Goal: Book appointment/travel/reservation

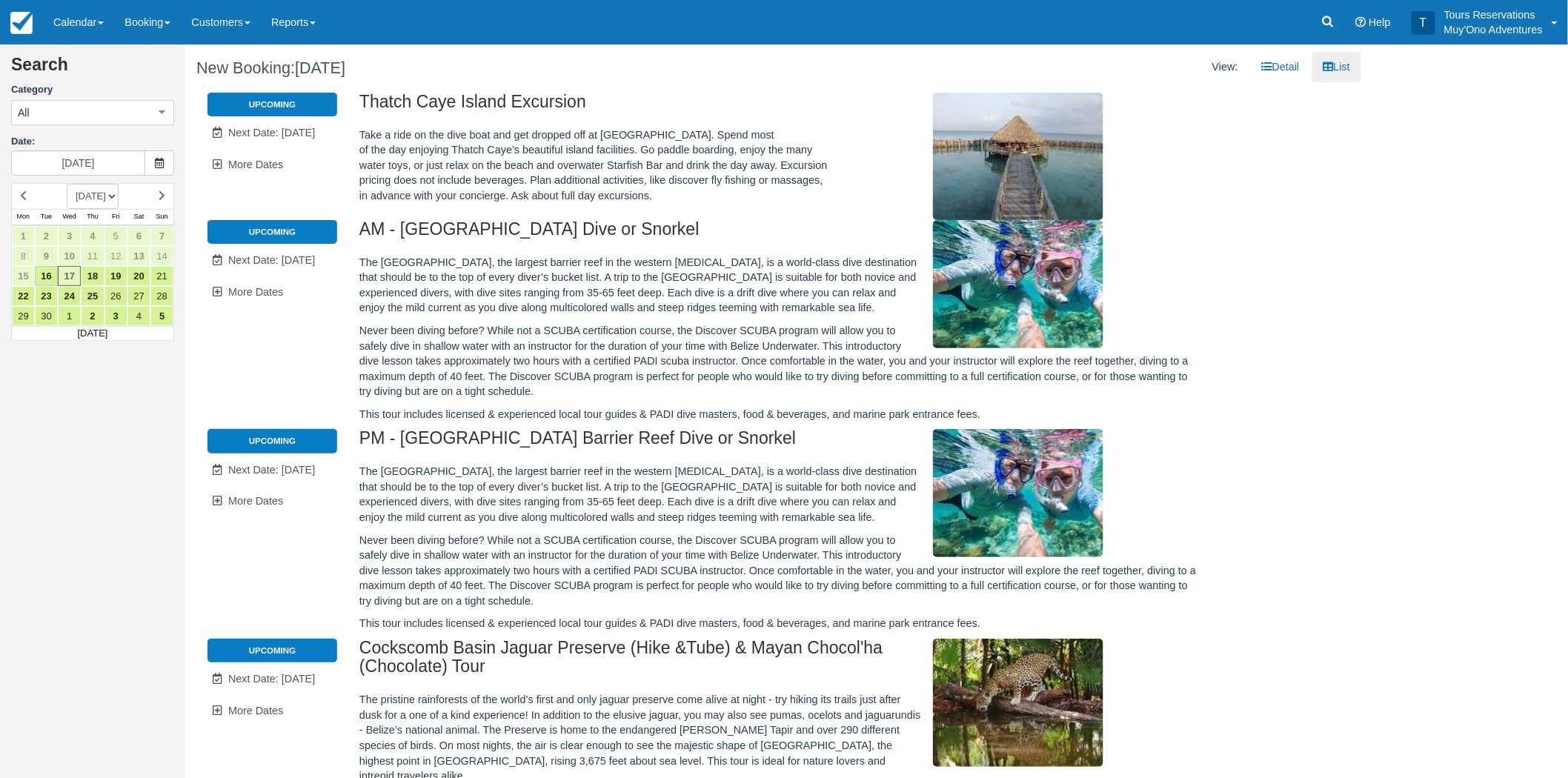
drag, startPoint x: 360, startPoint y: 224, endPoint x: 669, endPoint y: 225, distance: 309.0
click at [669, 225] on h2 "AM - [GEOGRAPHIC_DATA] Dive or Snorkel" at bounding box center [781, 233] width 843 height 28
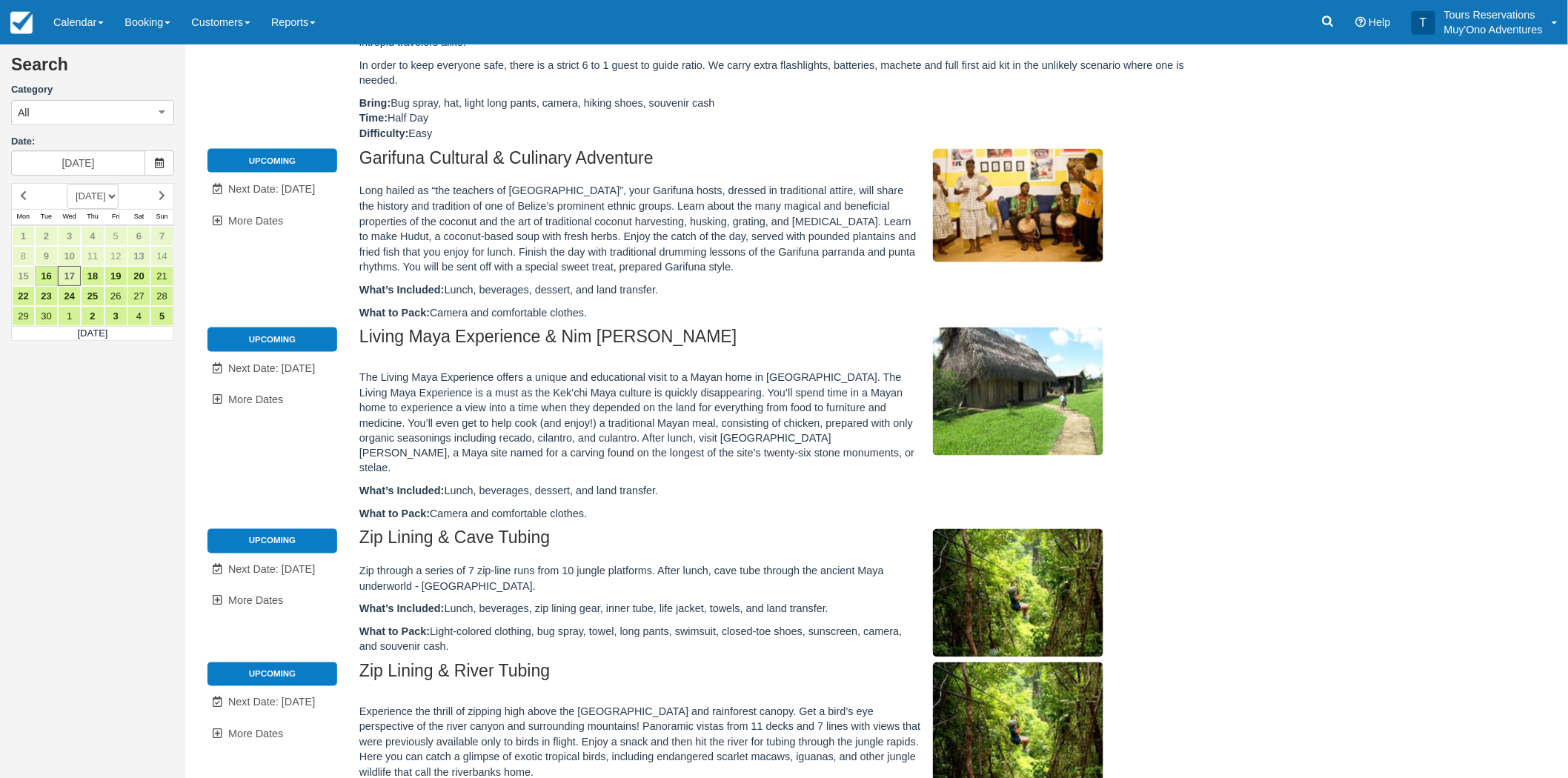
scroll to position [741, 0]
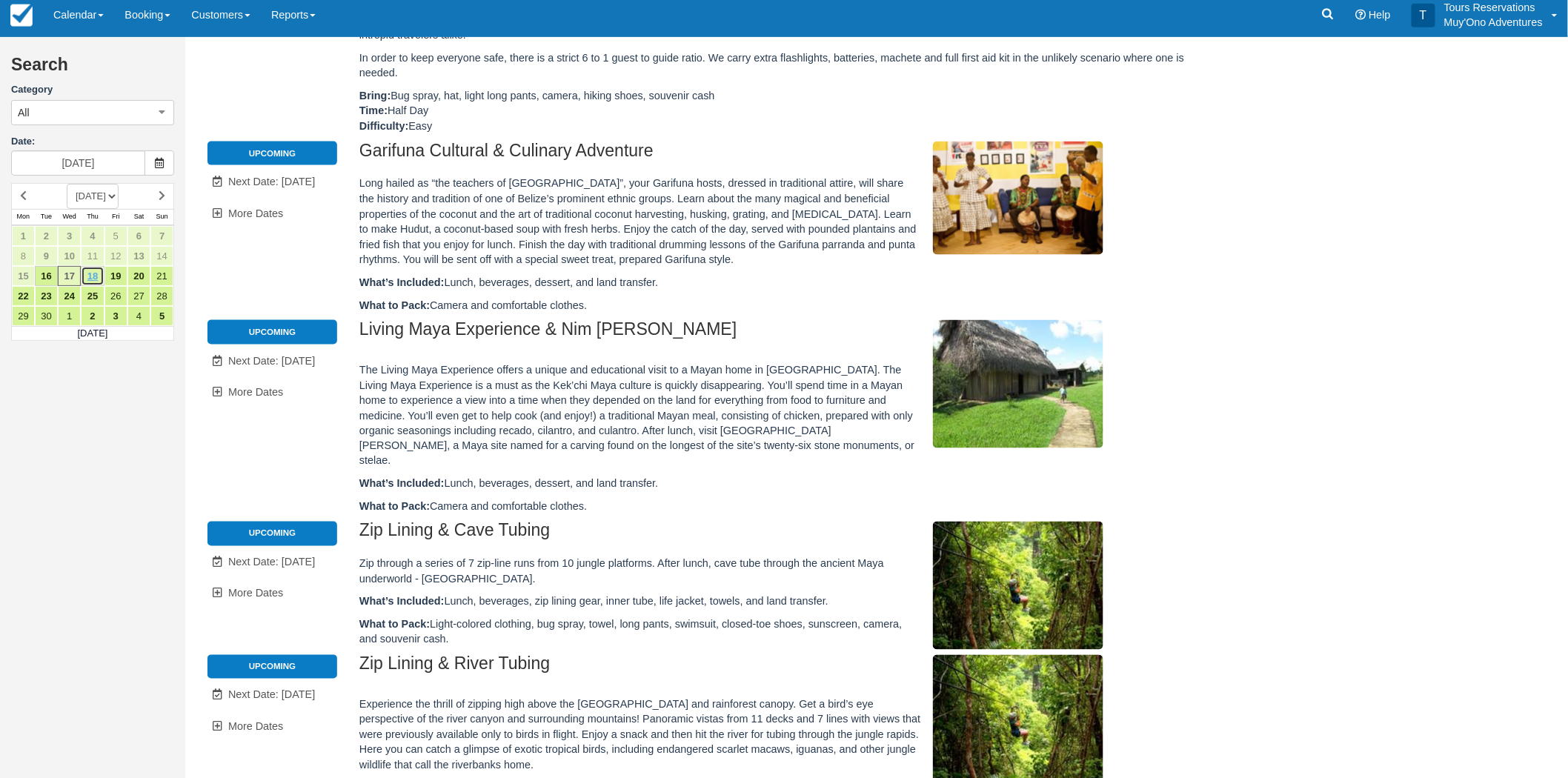
click at [89, 274] on link "18" at bounding box center [92, 276] width 23 height 20
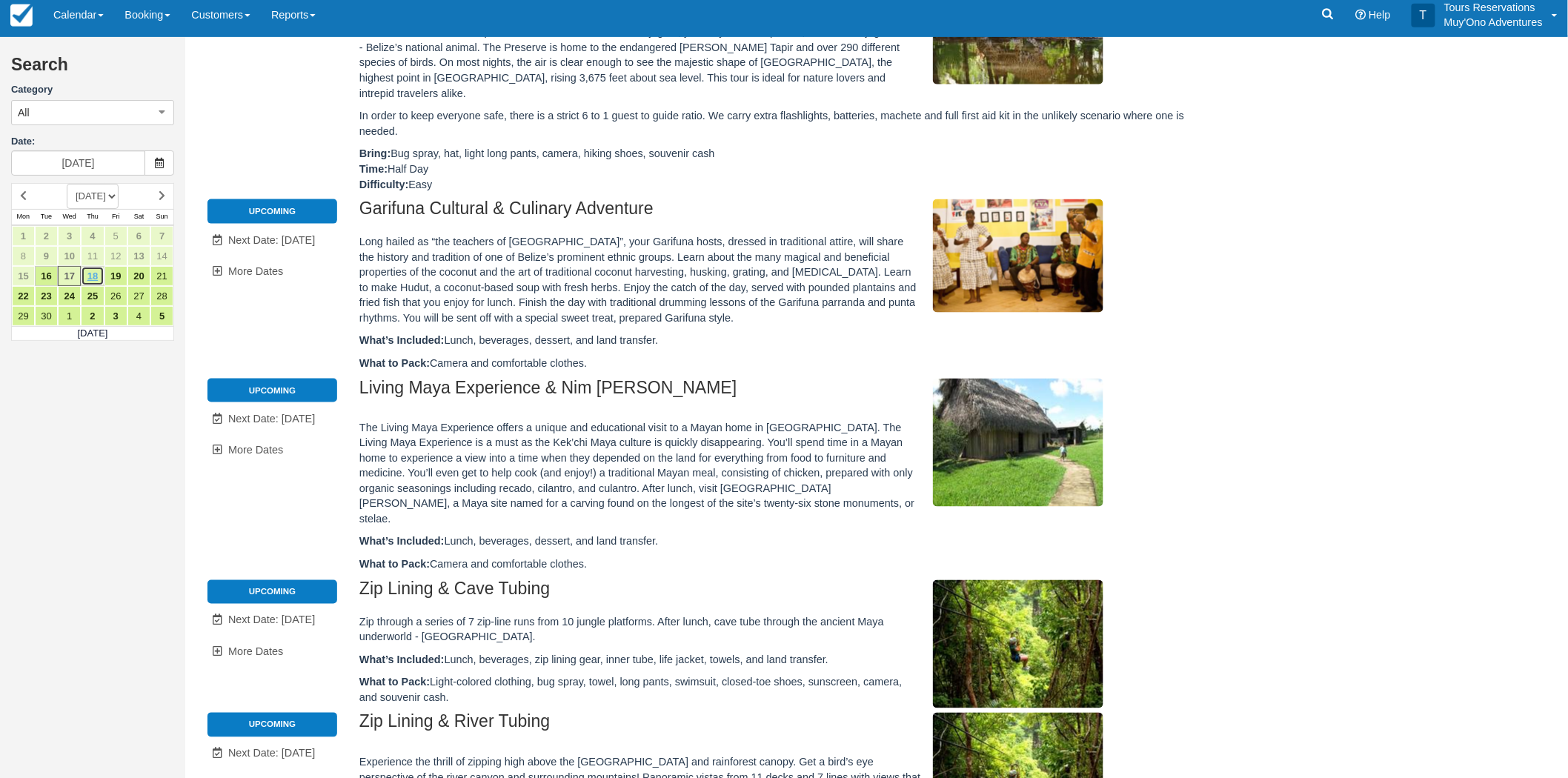
scroll to position [0, 0]
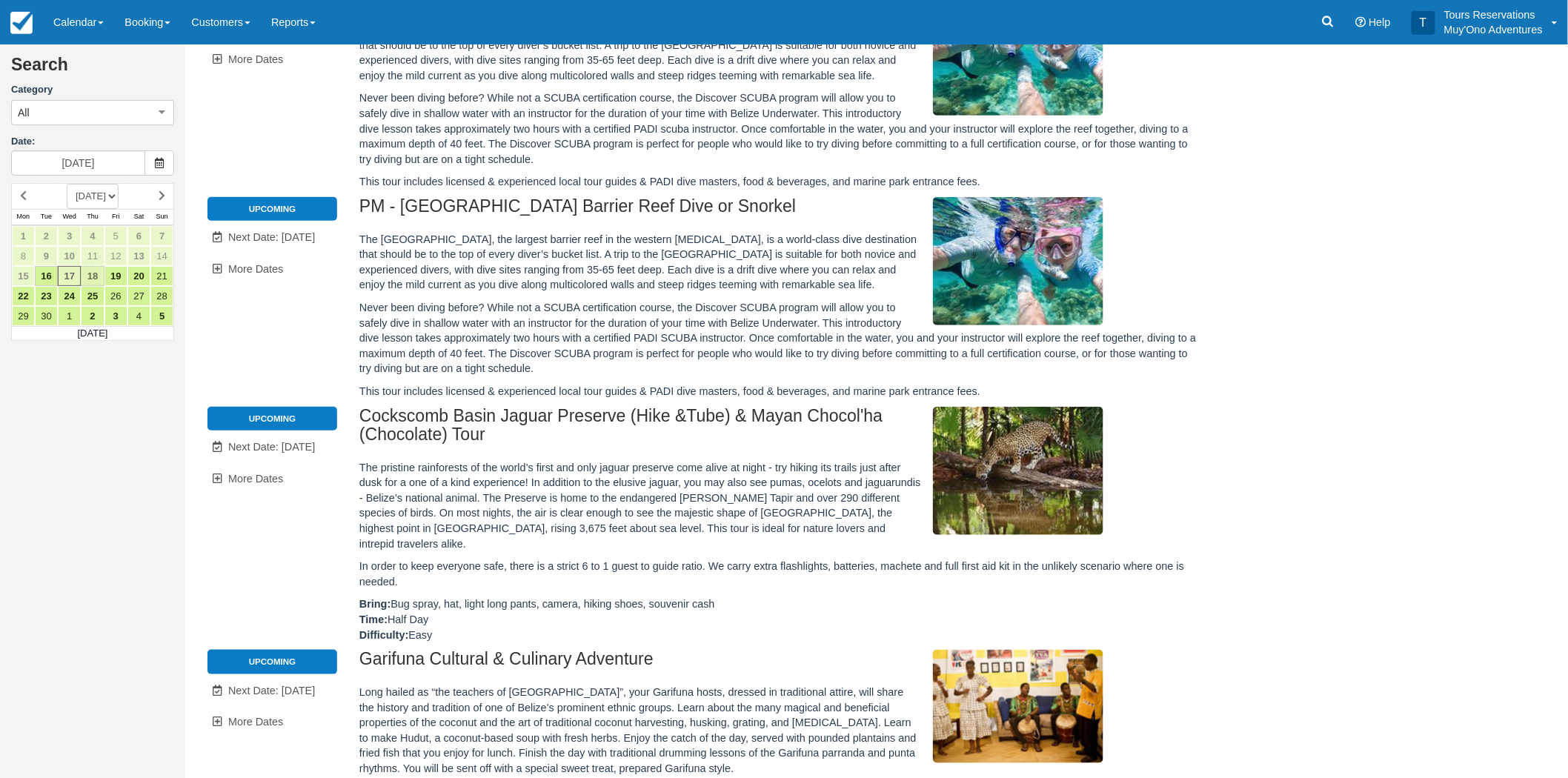
type input "09/18/25"
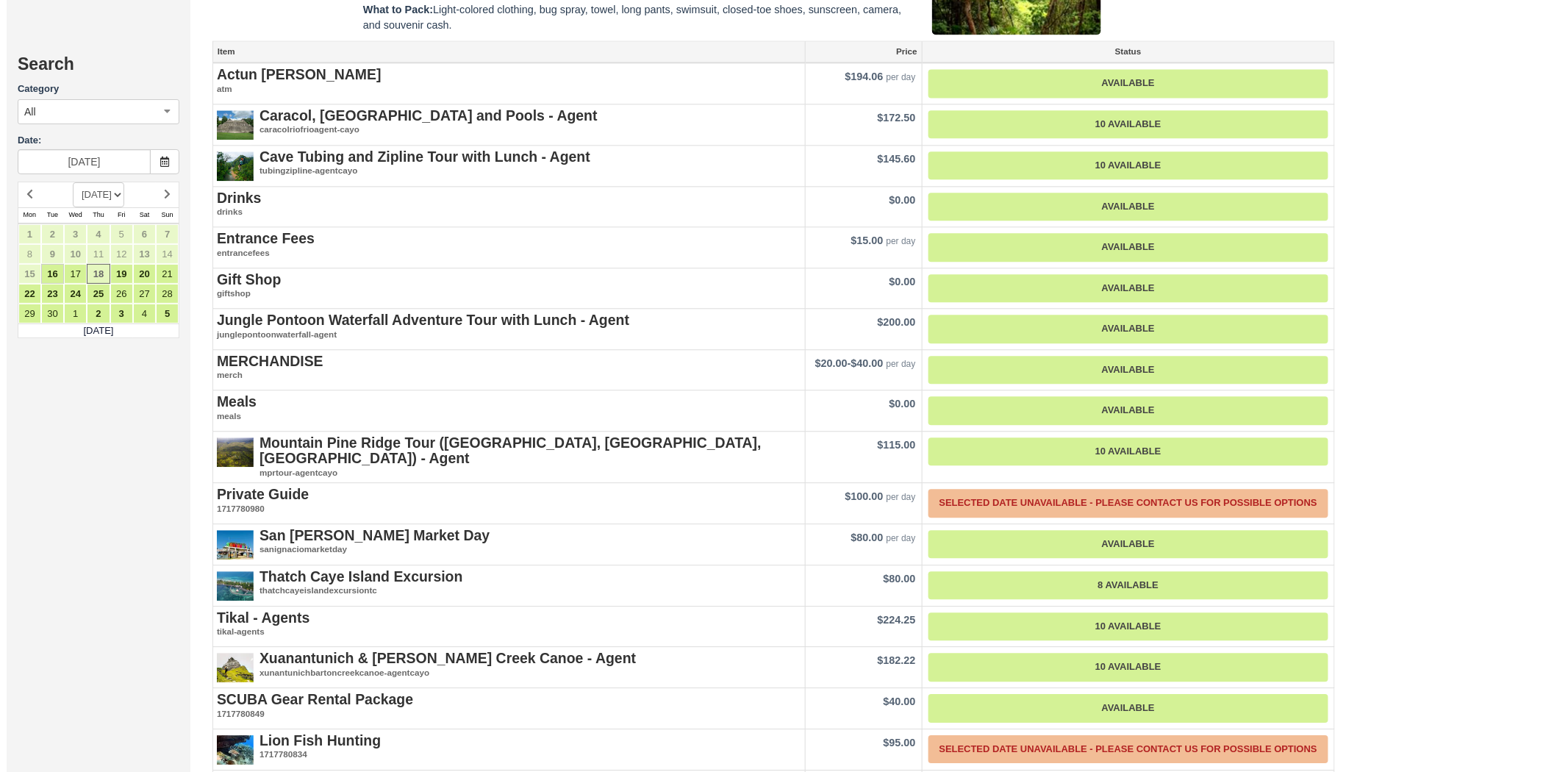
scroll to position [1602, 0]
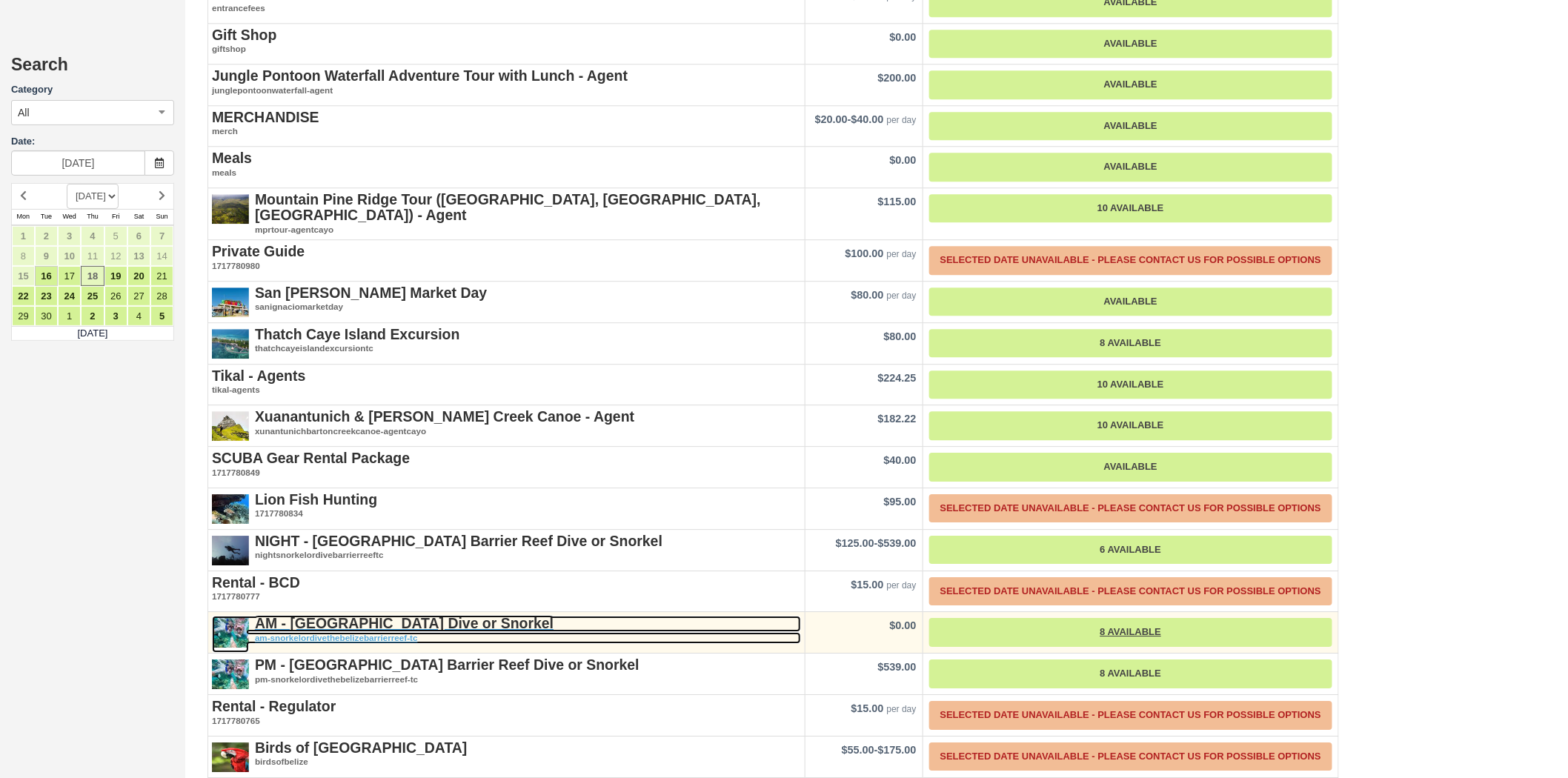
click at [367, 615] on strong "AM - [GEOGRAPHIC_DATA] Dive or Snorkel" at bounding box center [404, 623] width 299 height 16
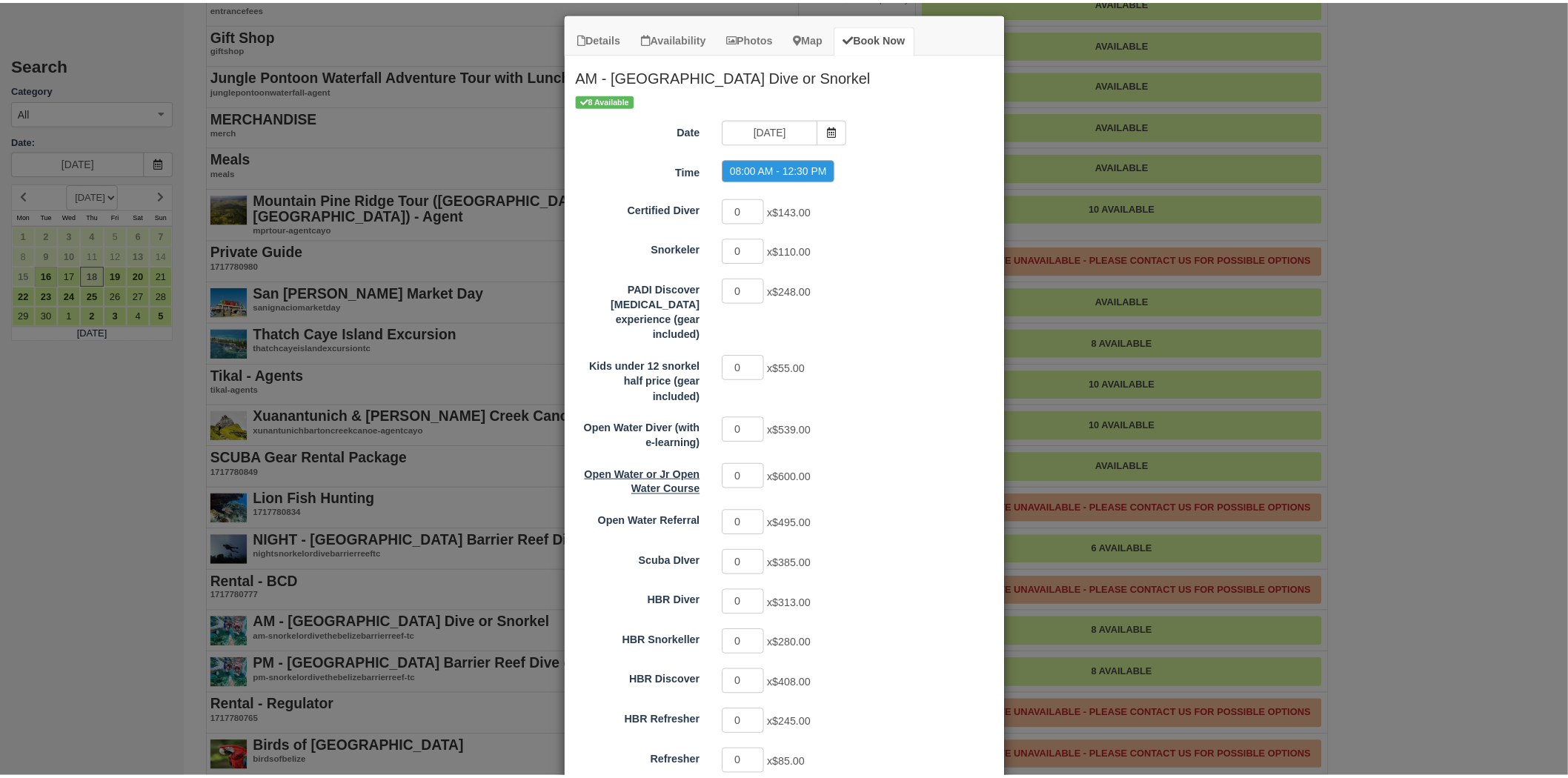
scroll to position [0, 0]
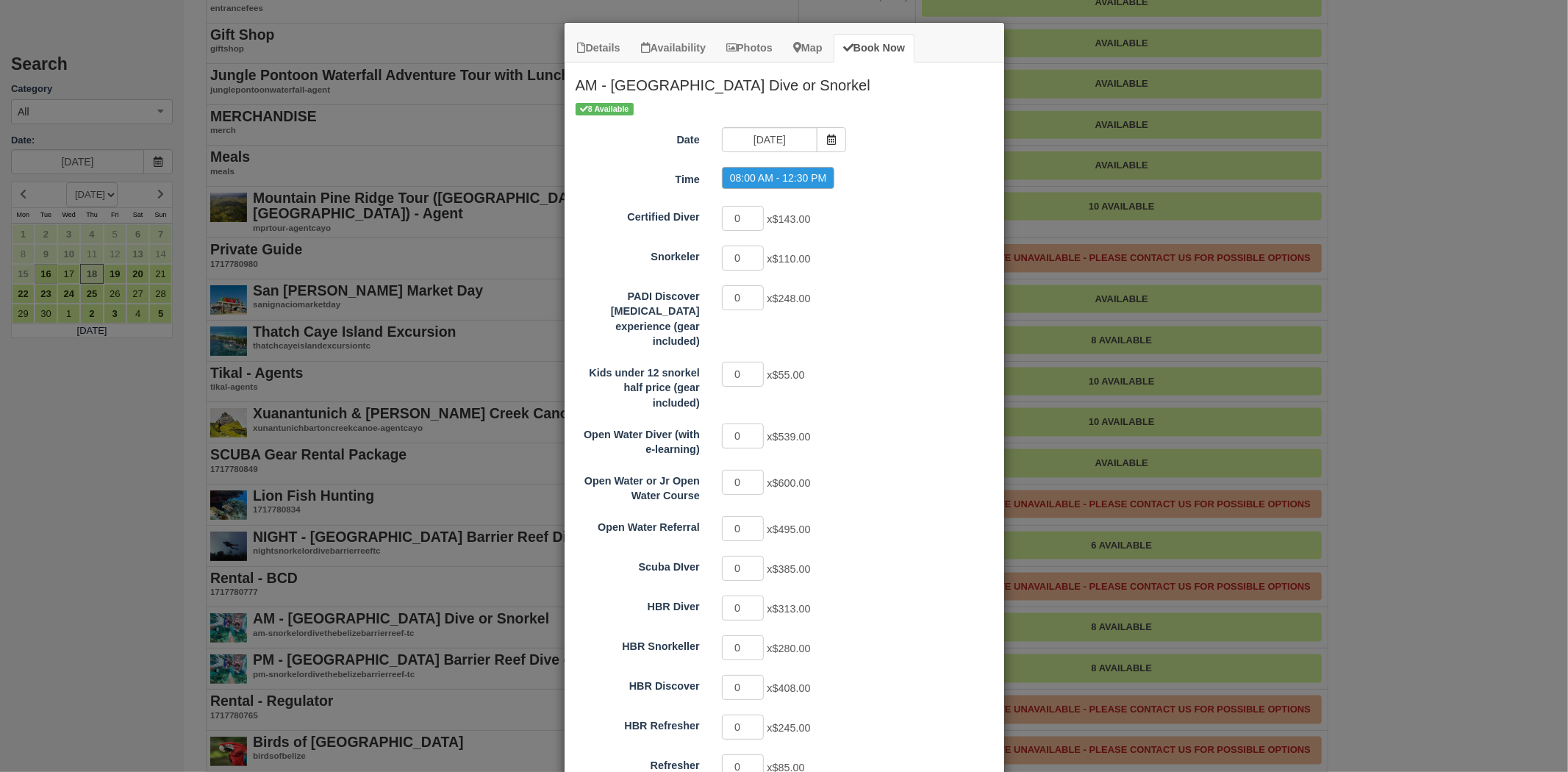
click at [128, 47] on div "Details Availability Photos Map Book Now AM - Belize Barrier Reef Dive or Snork…" at bounding box center [784, 386] width 1568 height 772
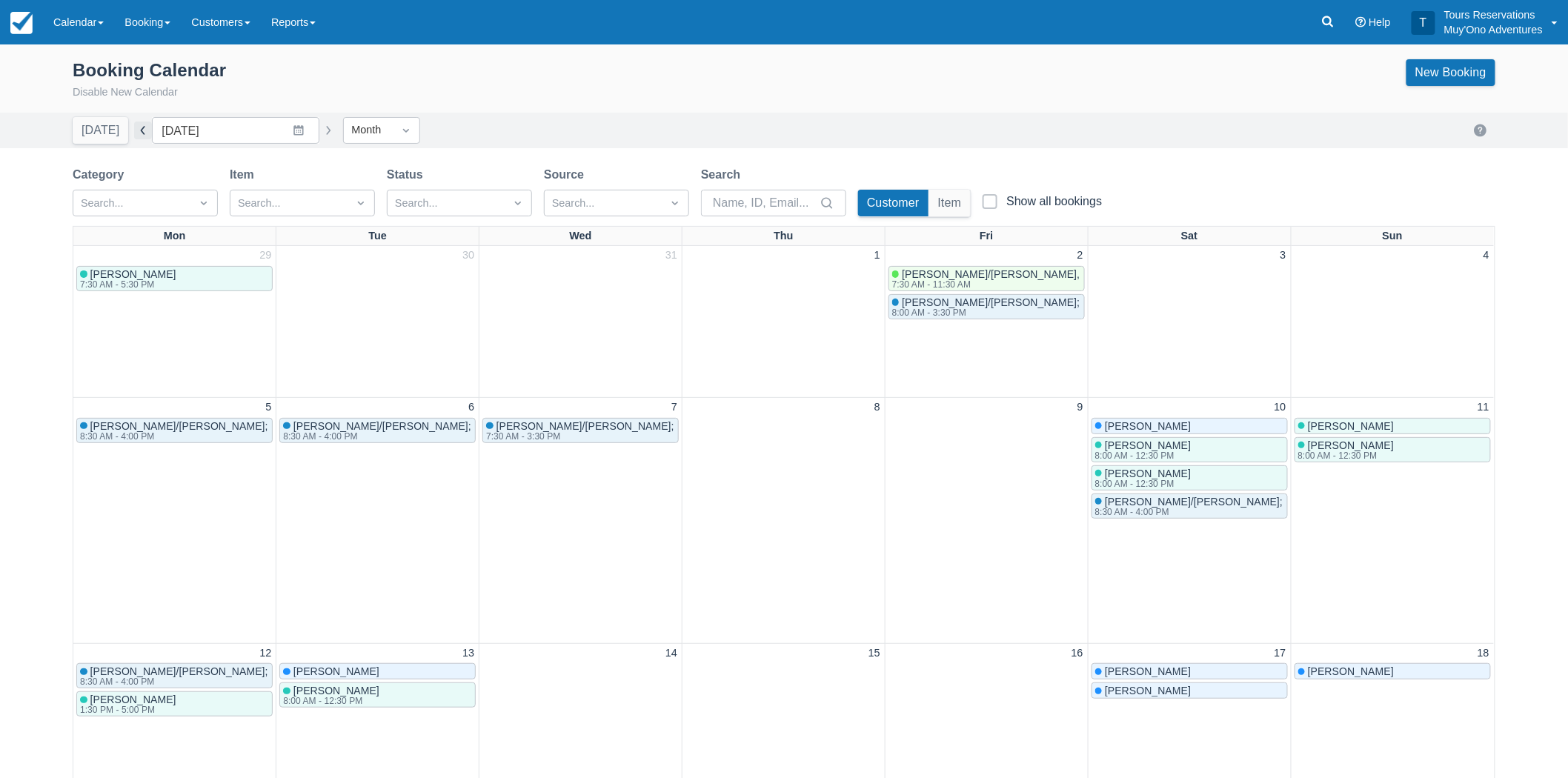
click at [134, 135] on button "button" at bounding box center [143, 130] width 18 height 18
type input "December 2025"
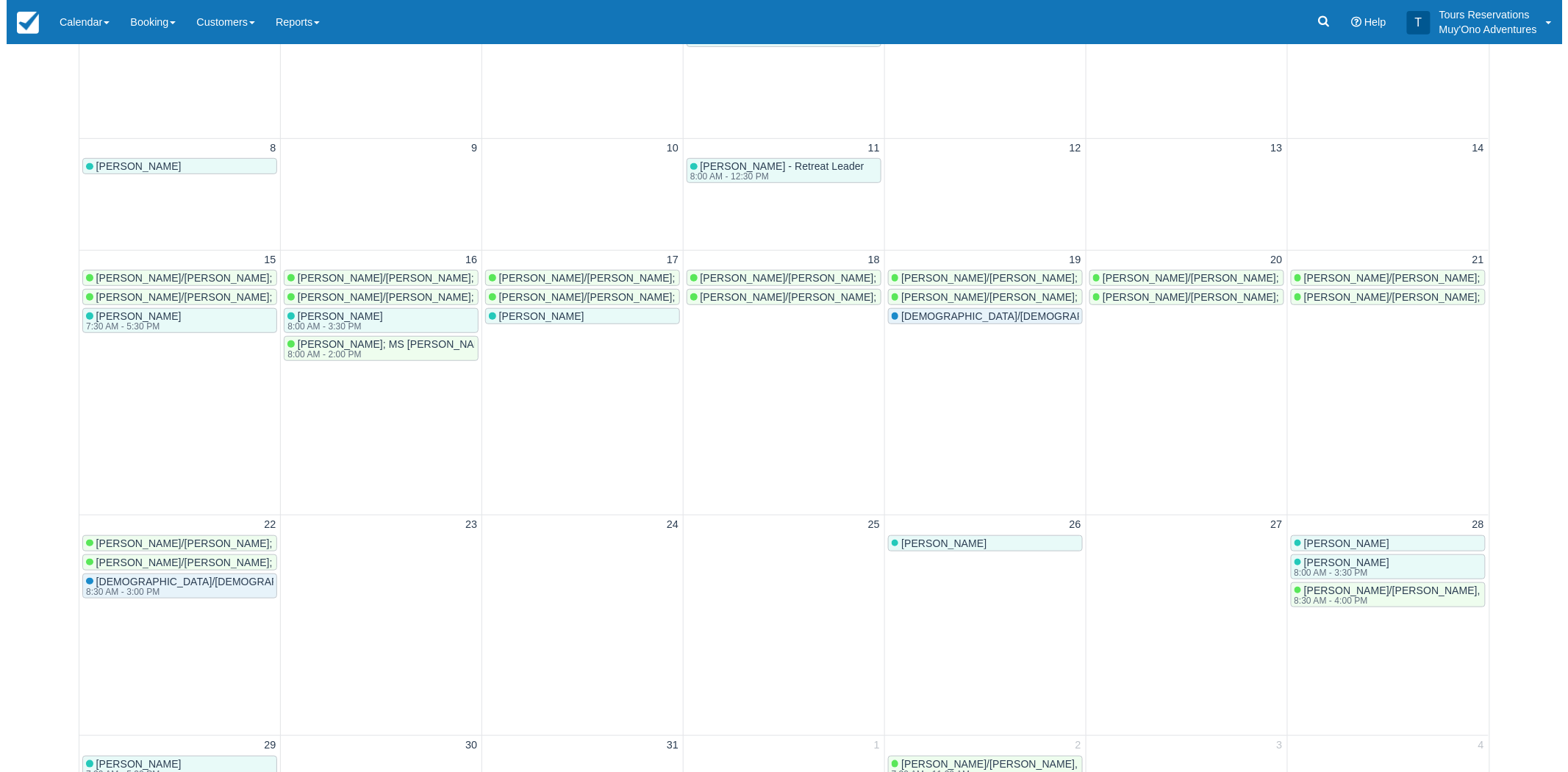
scroll to position [252, 0]
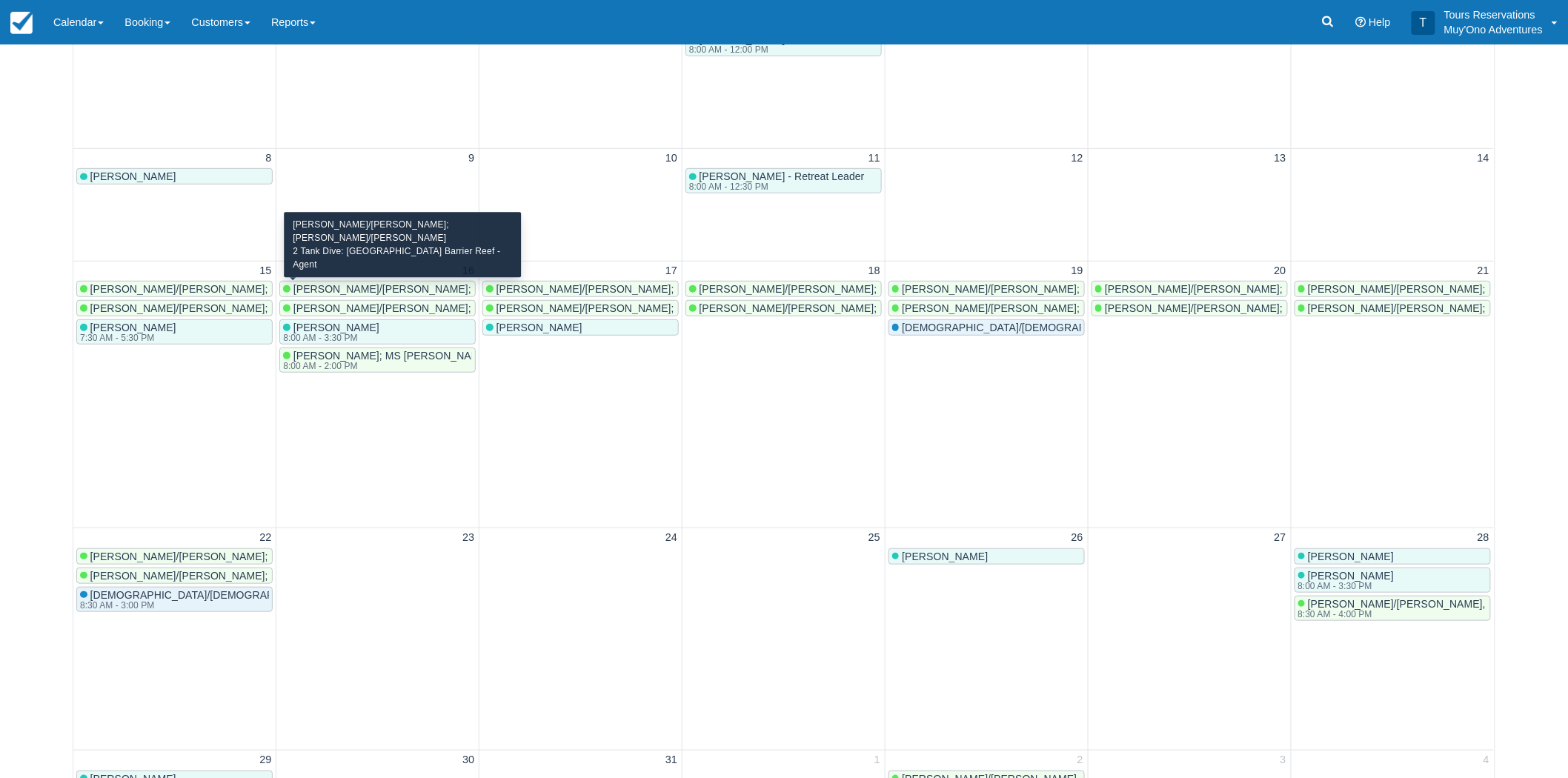
click at [427, 284] on span "VINYARD/ANDREA; PODOLAK/CHARLES" at bounding box center [472, 289] width 356 height 11
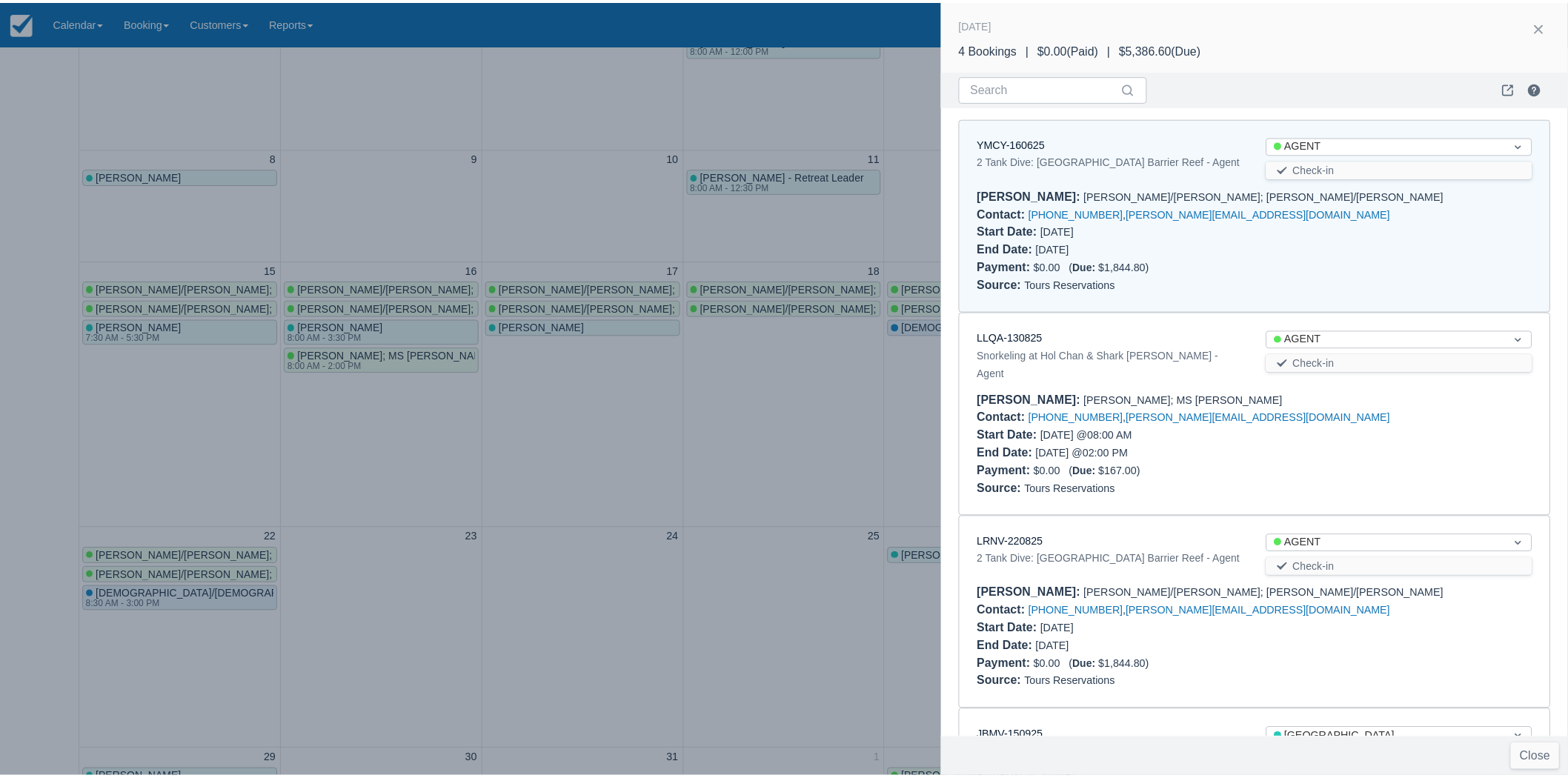
scroll to position [11, 0]
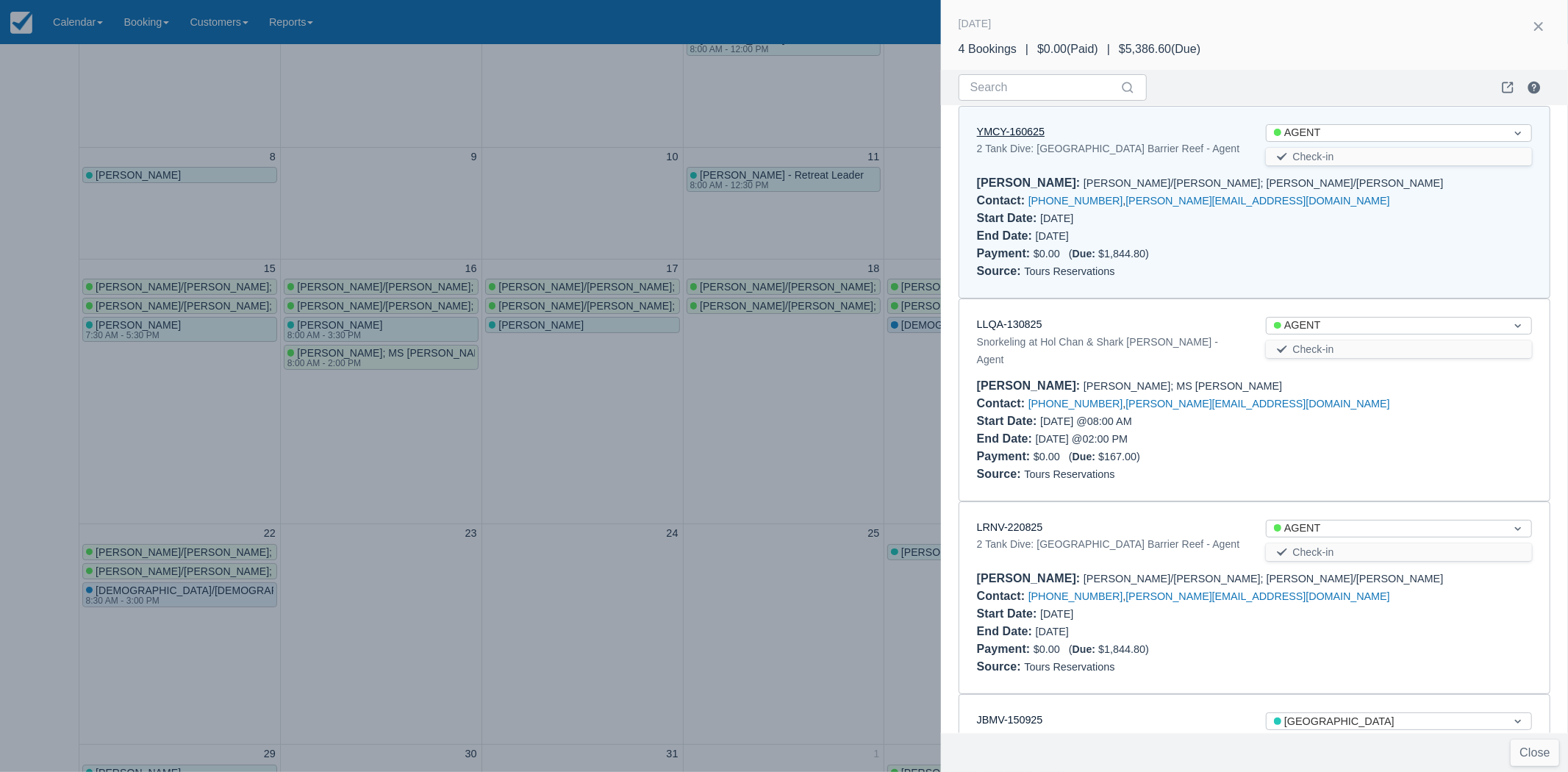
click at [1030, 131] on link "YMCY-160625" at bounding box center [1011, 131] width 68 height 11
click at [868, 115] on div at bounding box center [784, 386] width 1568 height 772
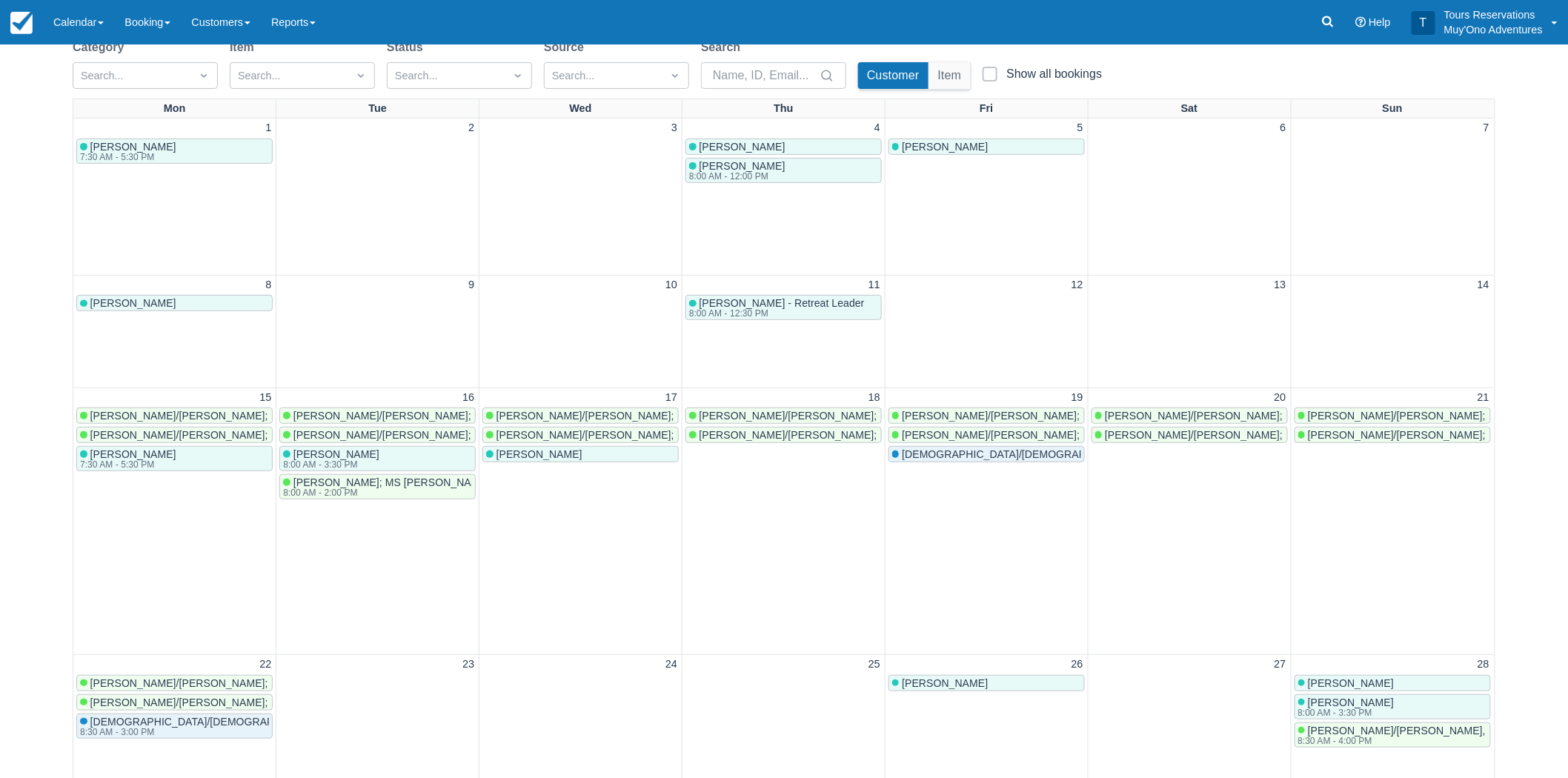
scroll to position [0, 0]
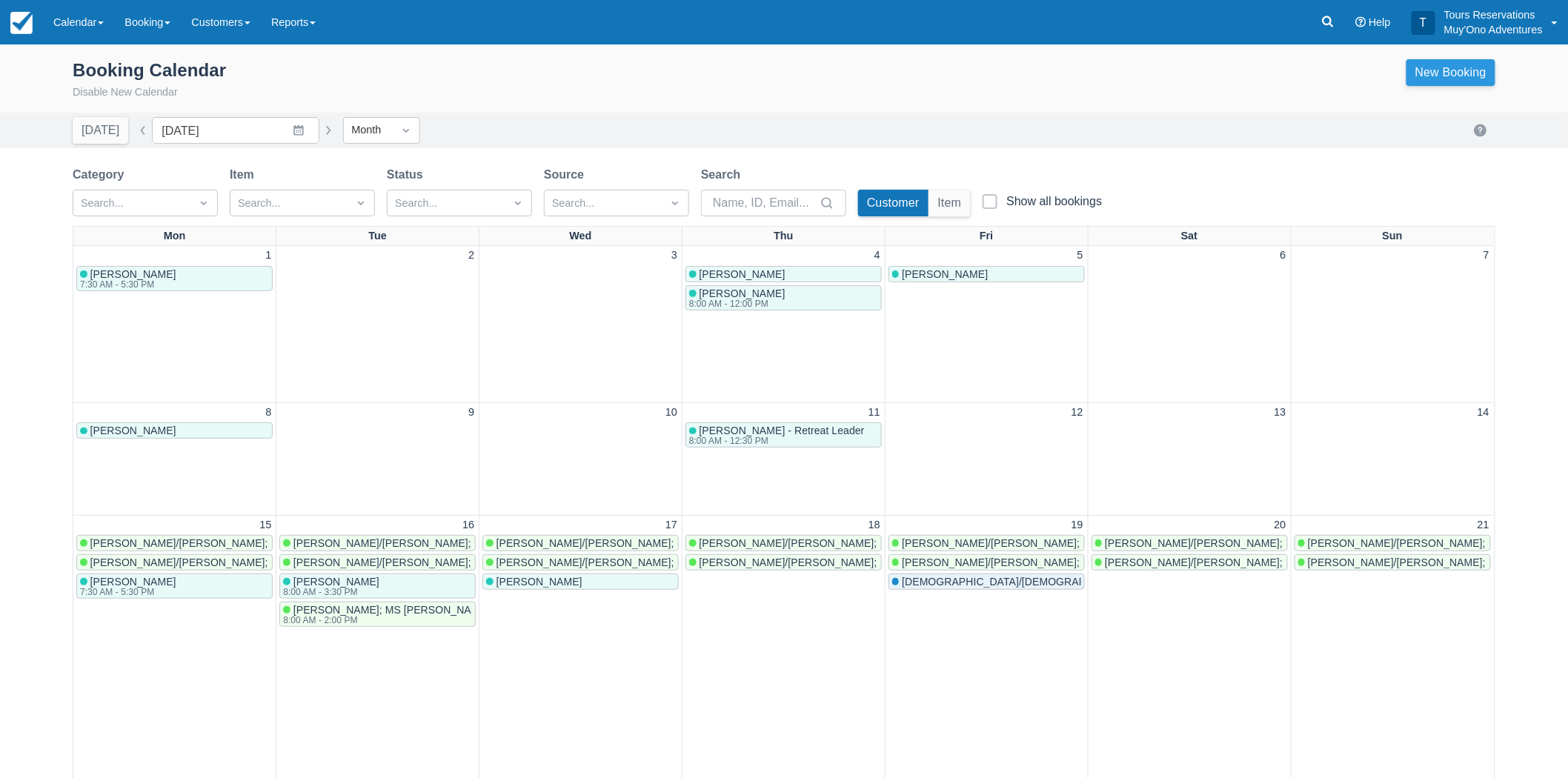
click at [1444, 62] on link "New Booking" at bounding box center [1451, 72] width 89 height 27
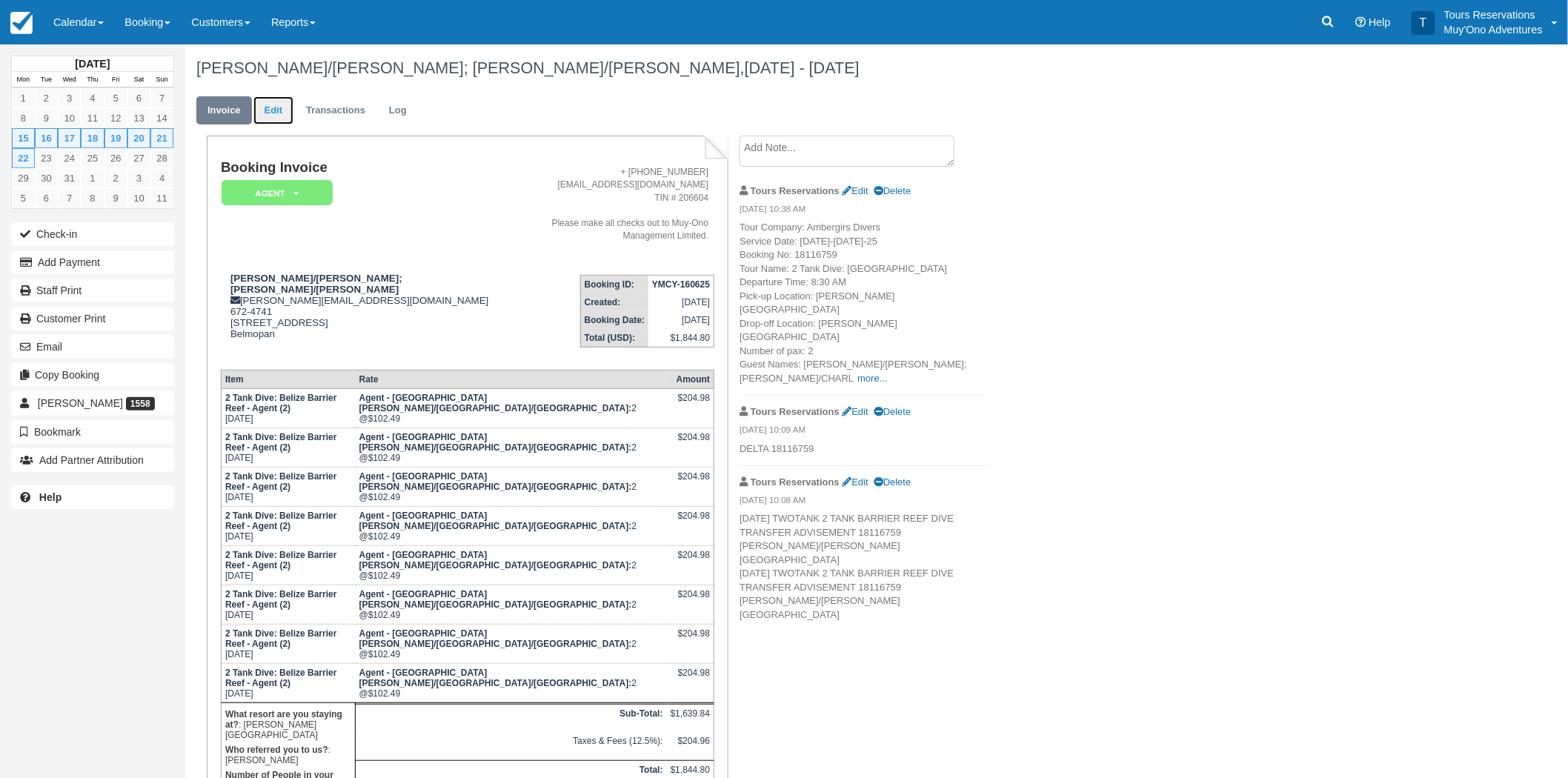
click at [278, 107] on link "Edit" at bounding box center [273, 110] width 40 height 29
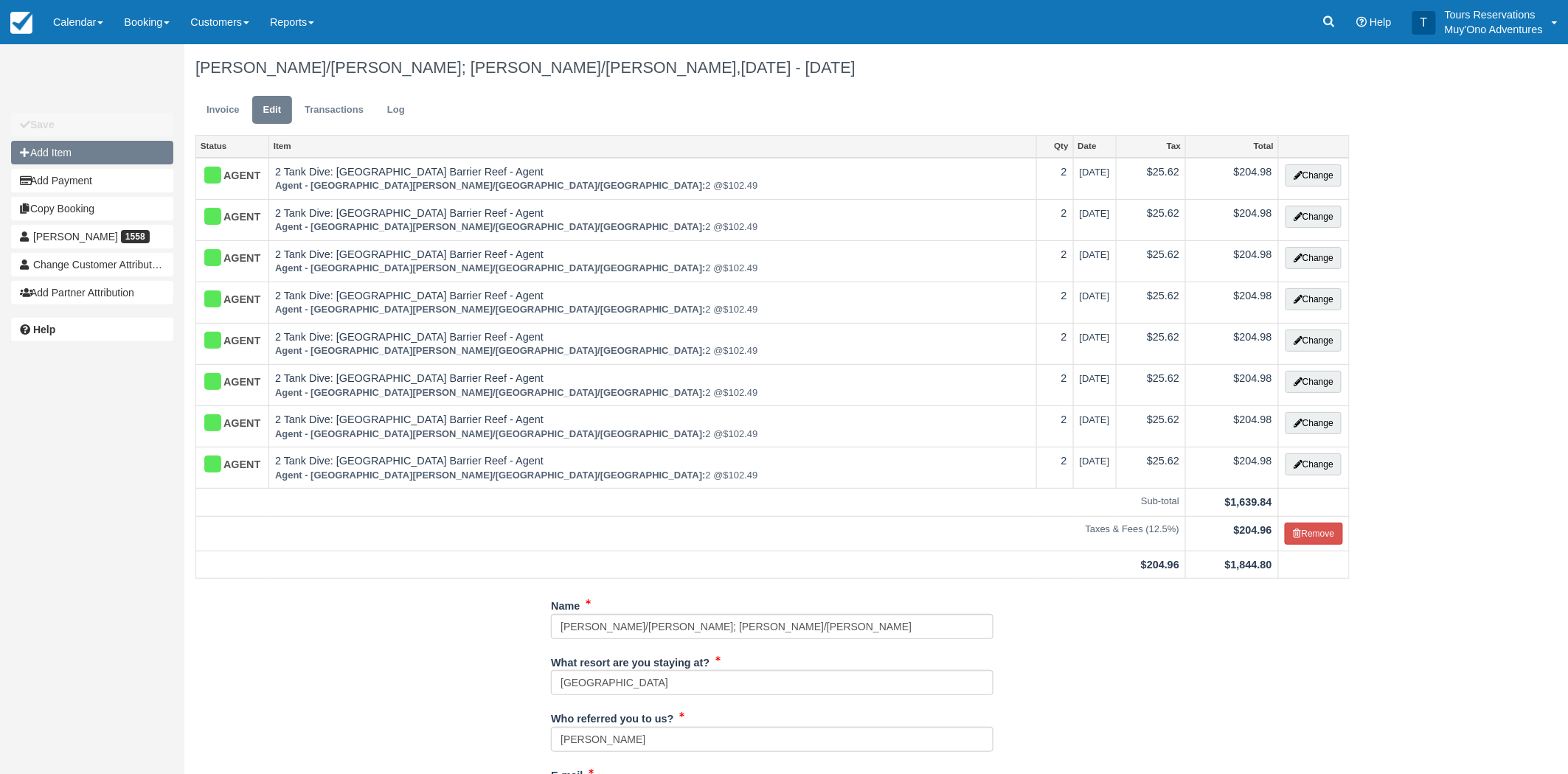
click at [84, 152] on button "Add Item" at bounding box center [92, 152] width 162 height 24
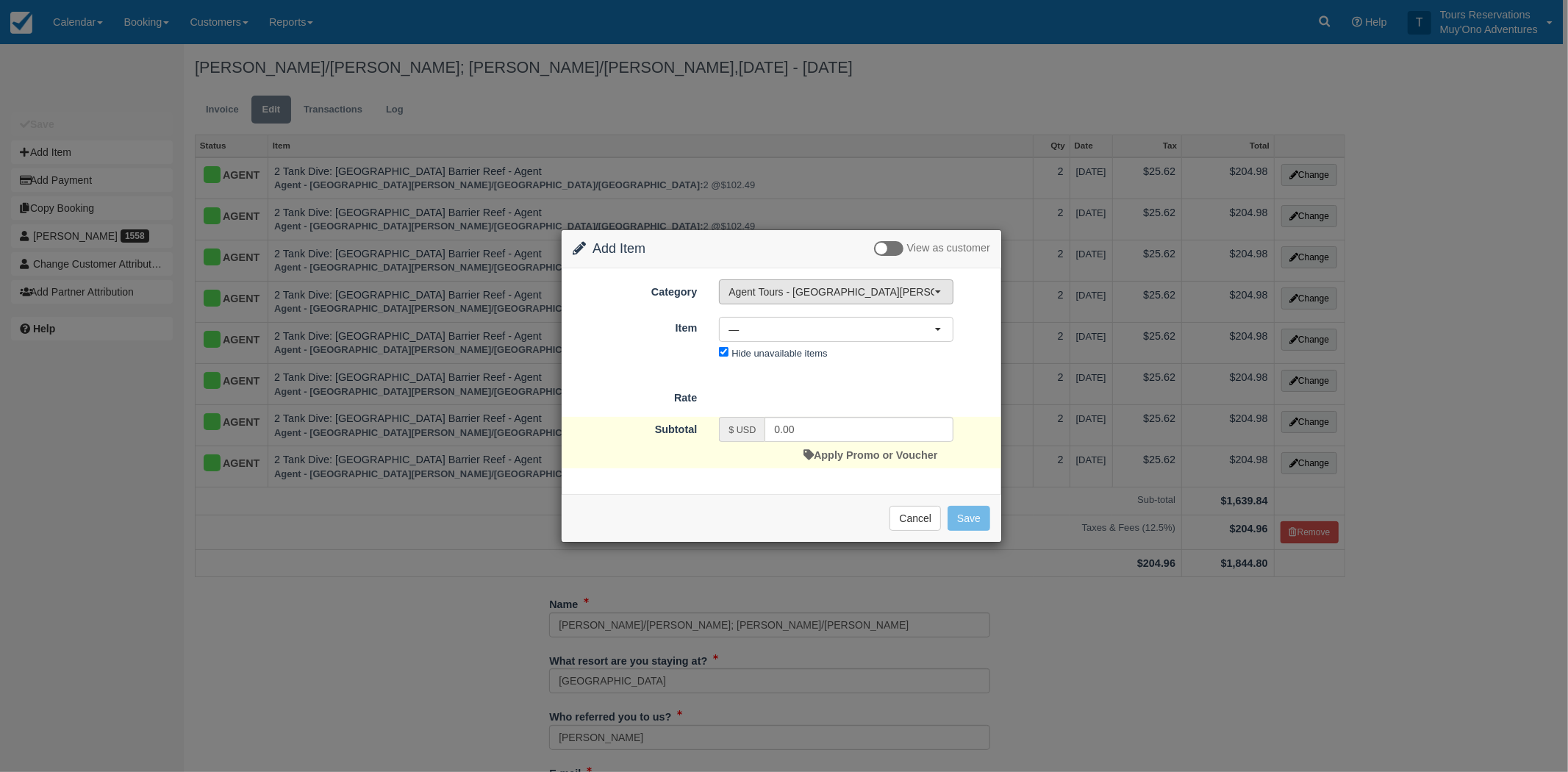
click at [873, 298] on span "Agent Tours - [GEOGRAPHIC_DATA][PERSON_NAME] Caulker/[GEOGRAPHIC_DATA] City Tou…" at bounding box center [831, 293] width 206 height 15
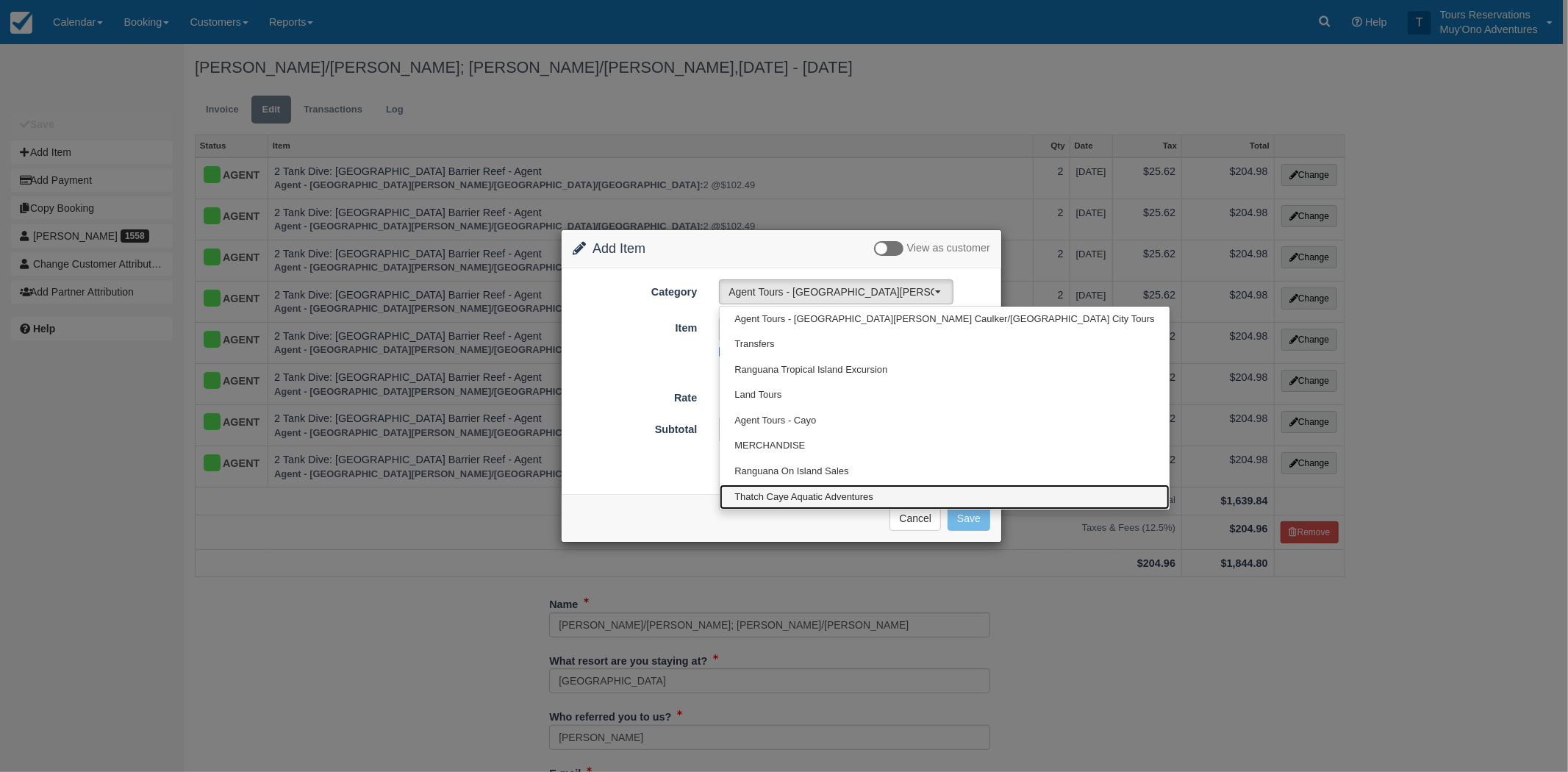
click at [821, 491] on span "Thatch Caye Aquatic Adventures" at bounding box center [803, 497] width 139 height 14
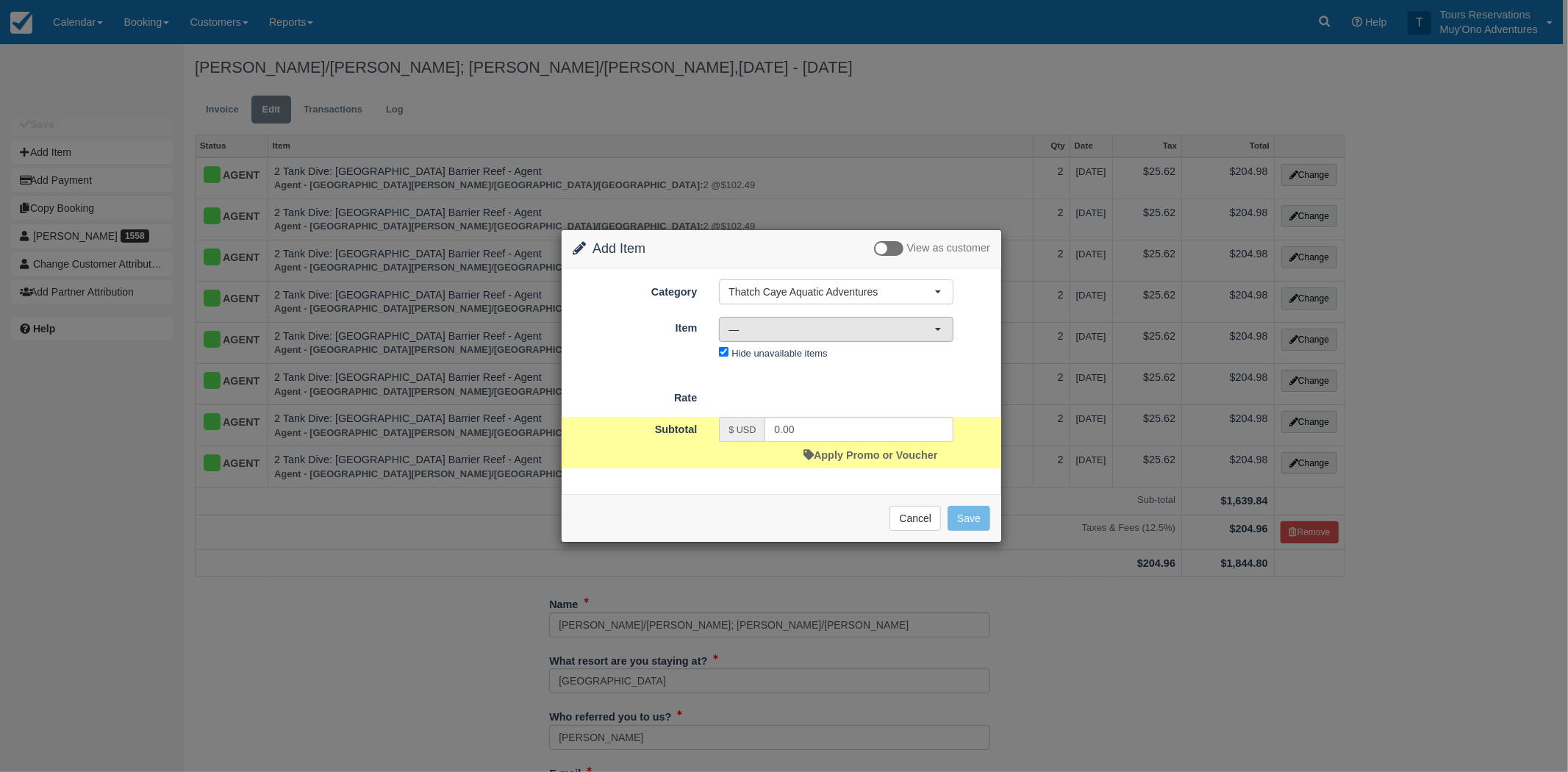
click at [821, 334] on span "—" at bounding box center [831, 329] width 206 height 15
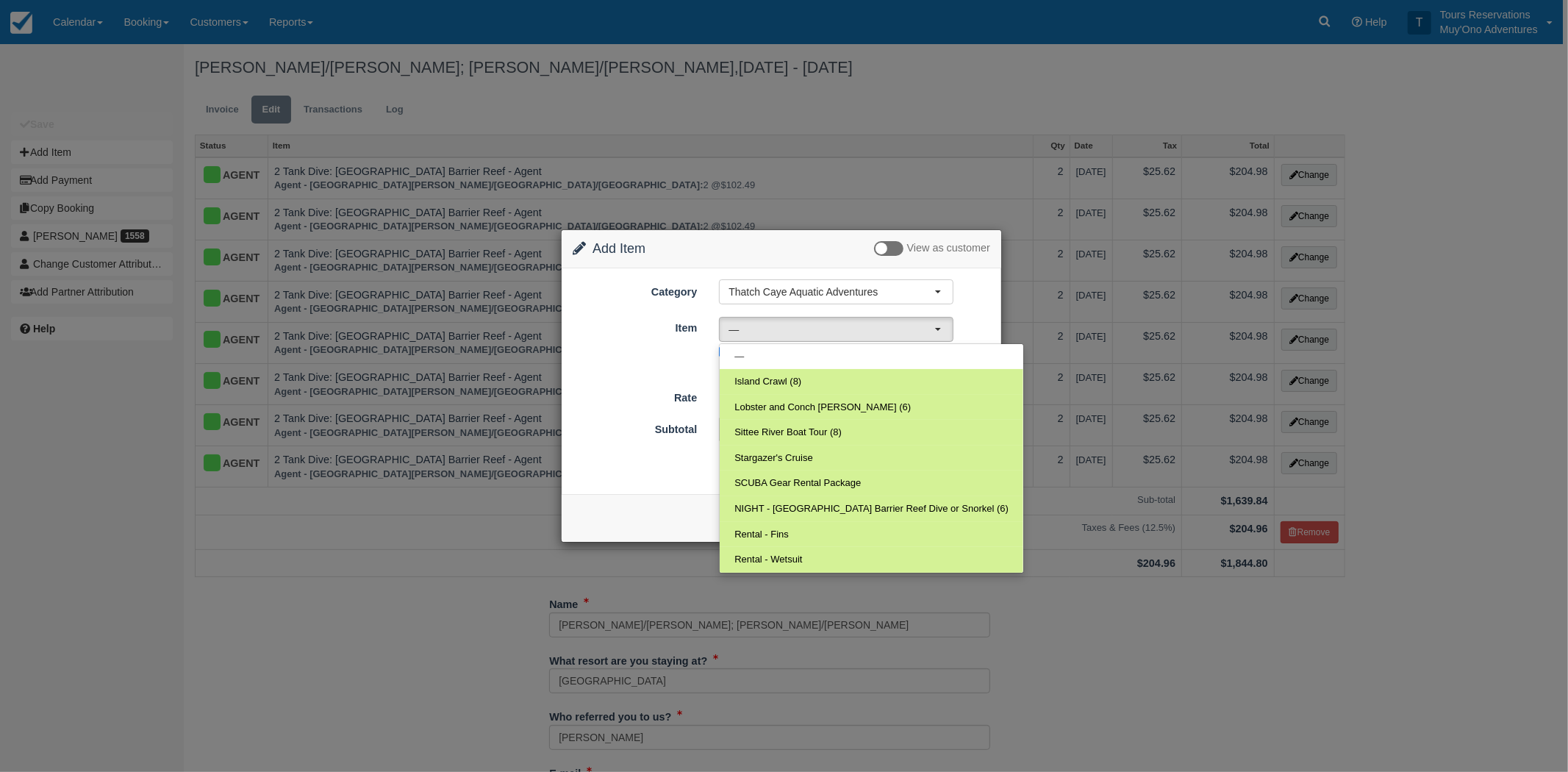
click at [636, 486] on div "Category Thatch Caye Aquatic Adventures Agent Tours - San Pedro/Caye Caulker/Be…" at bounding box center [781, 380] width 440 height 226
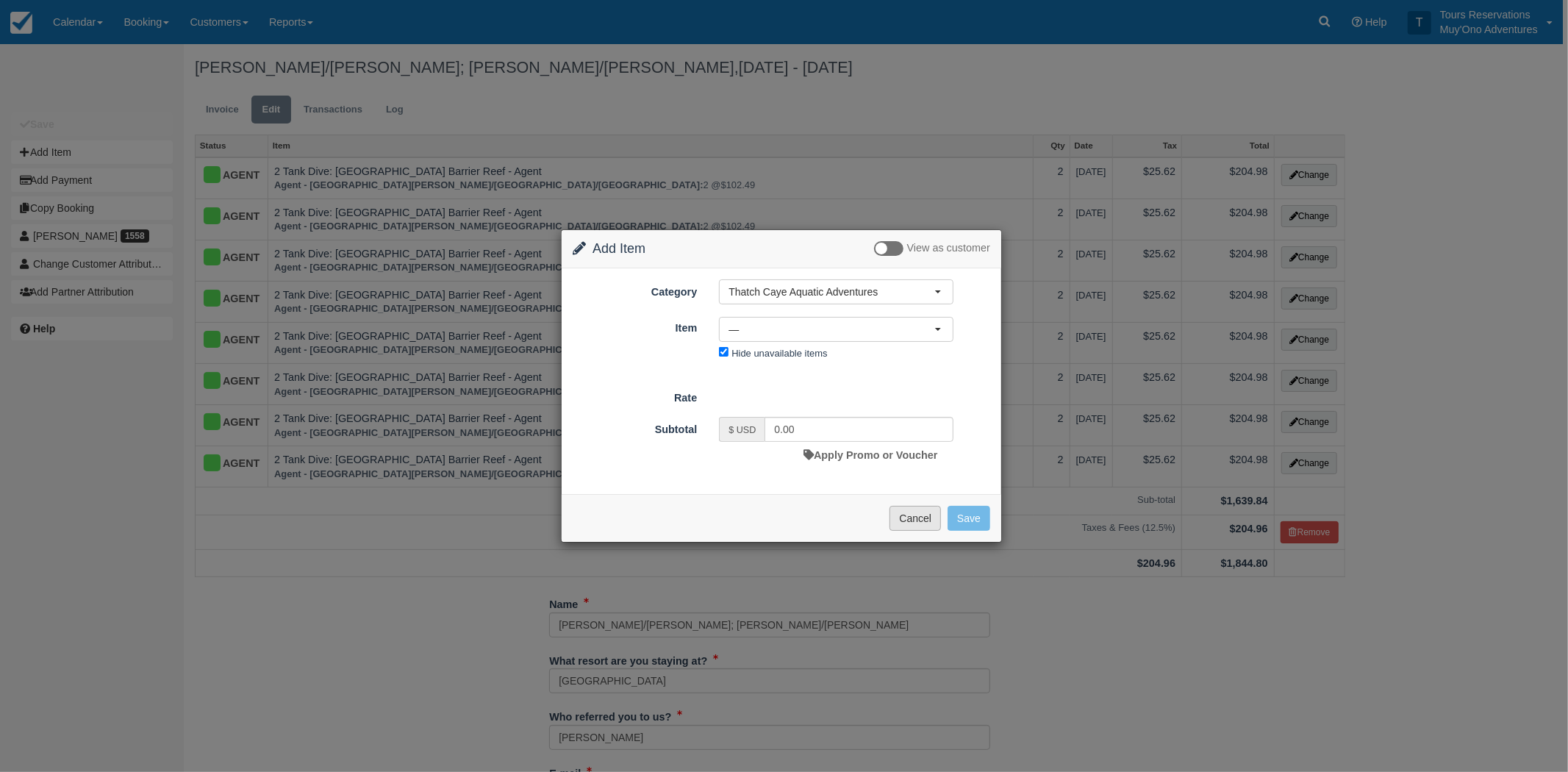
click at [927, 522] on button "Cancel" at bounding box center [915, 518] width 52 height 25
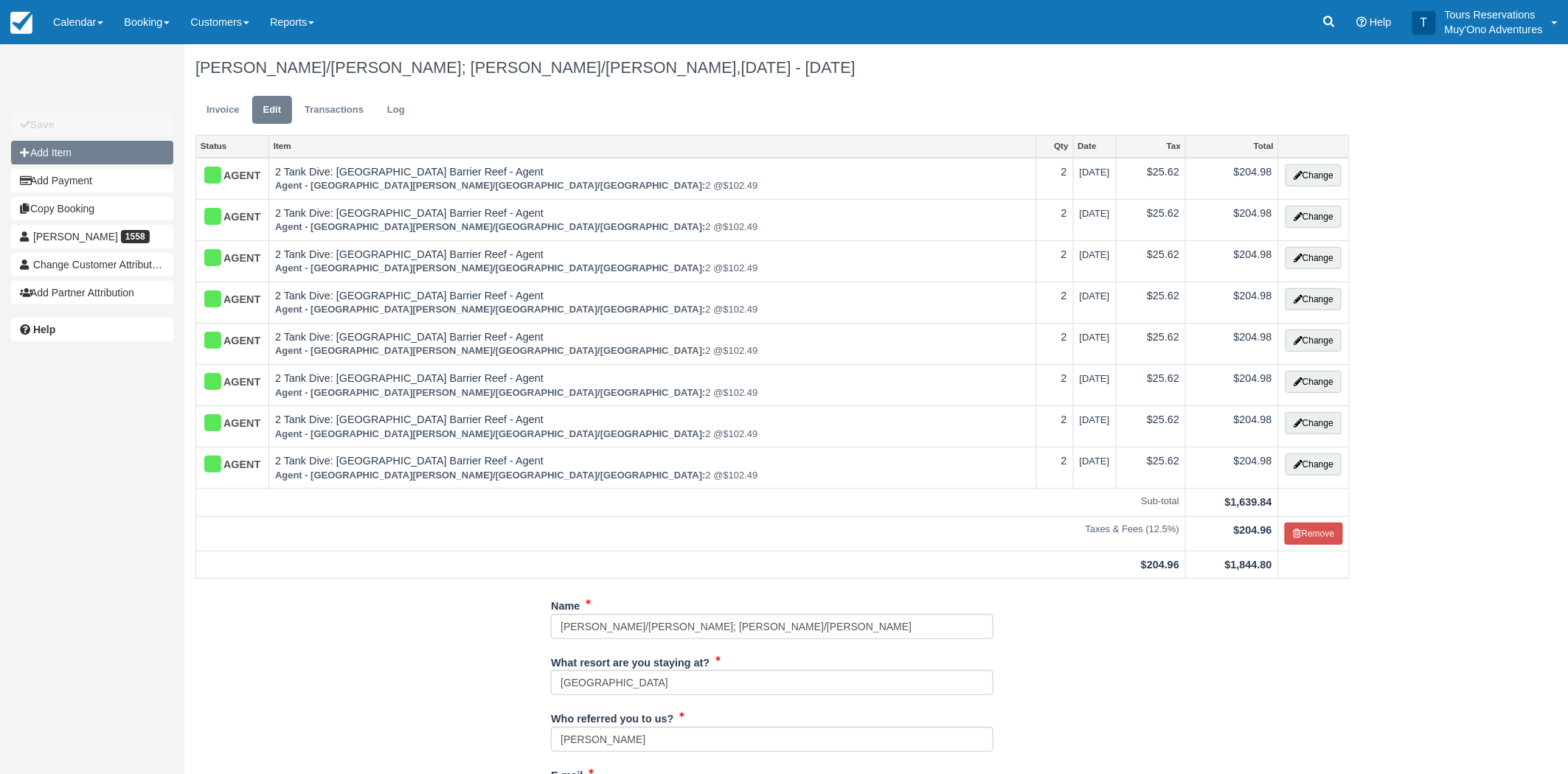
click at [81, 155] on button "Add Item" at bounding box center [92, 152] width 162 height 24
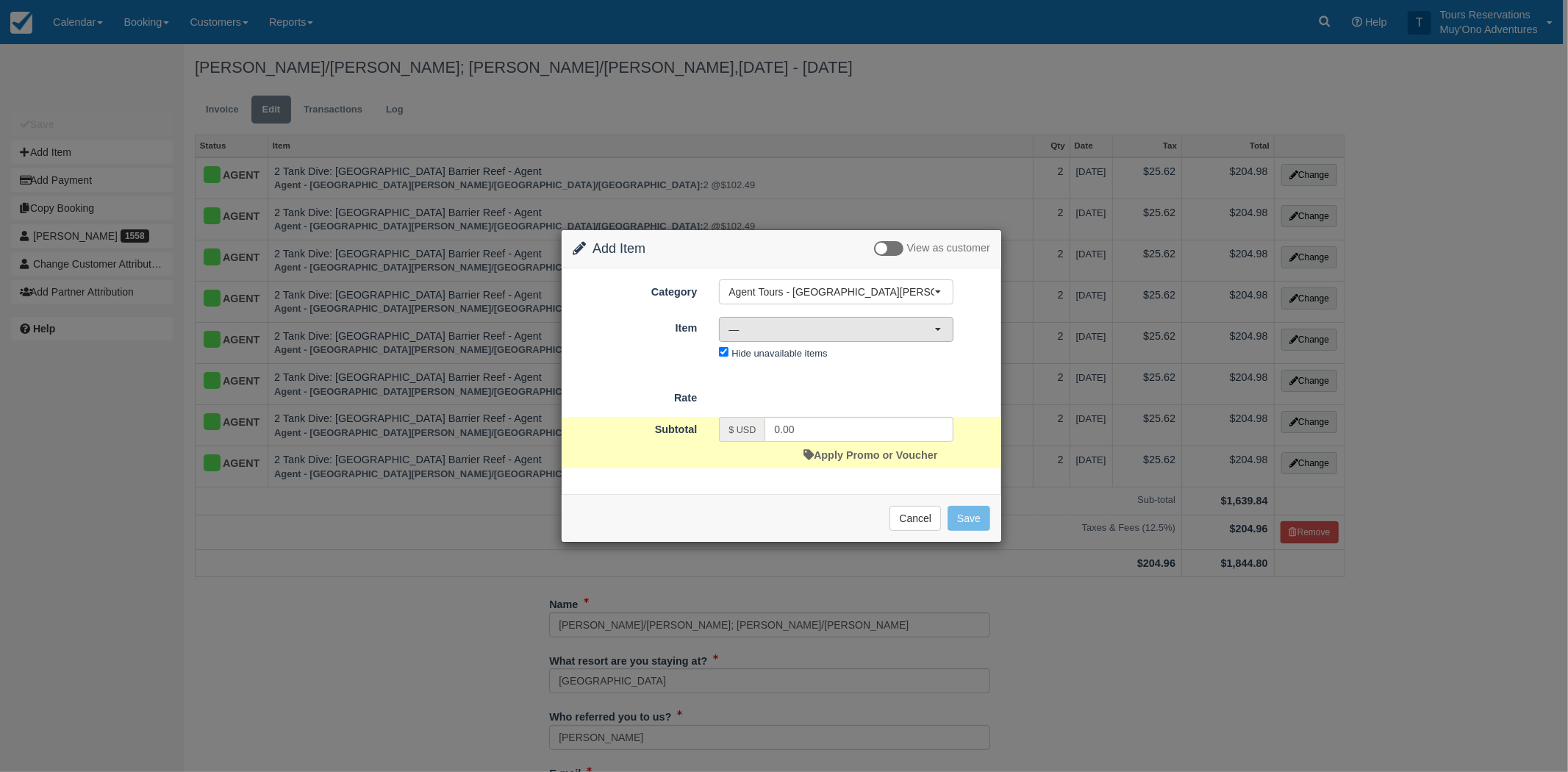
click at [844, 322] on span "—" at bounding box center [831, 329] width 206 height 15
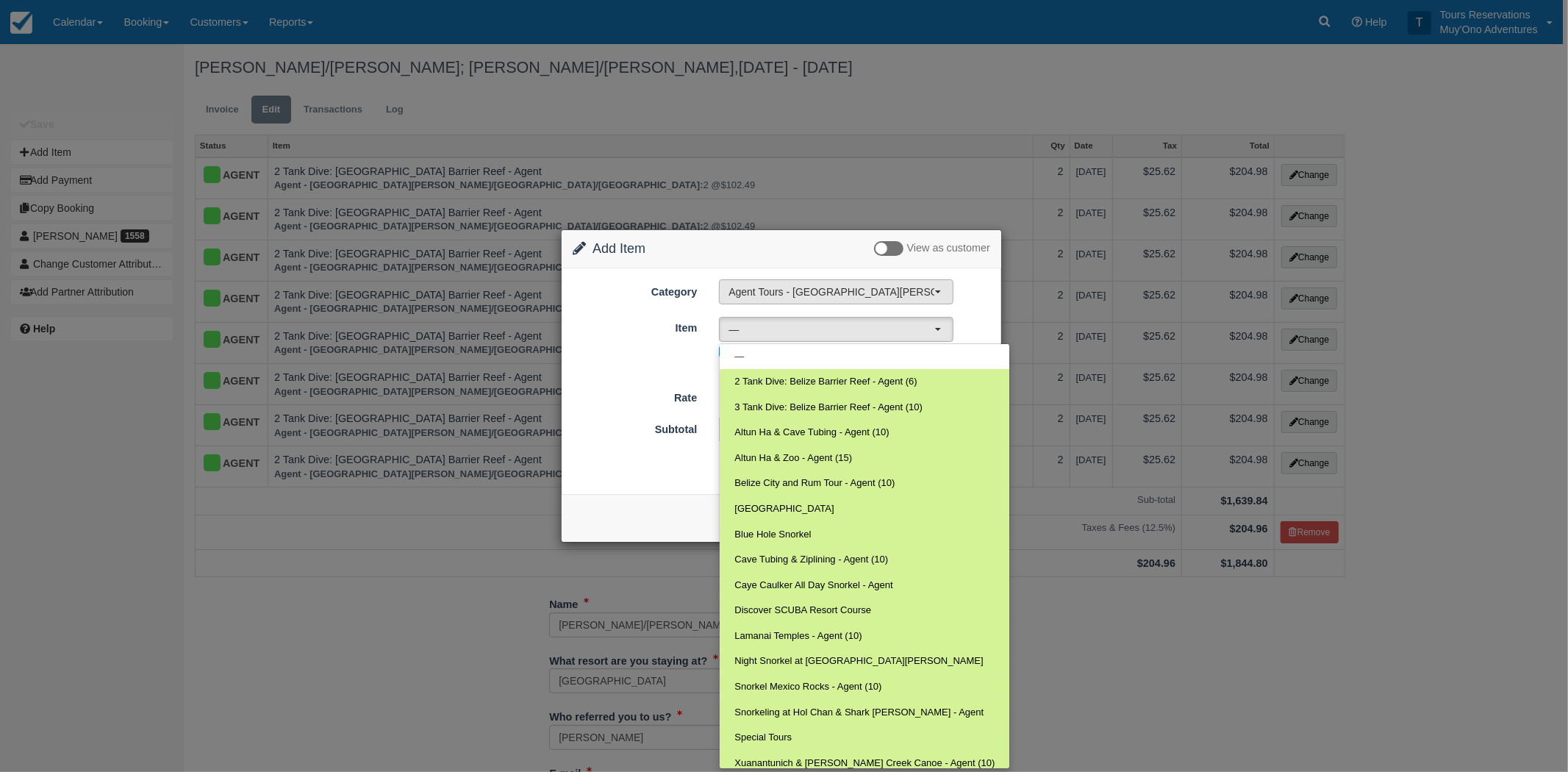
click at [796, 291] on span "Agent Tours - [GEOGRAPHIC_DATA][PERSON_NAME] Caulker/[GEOGRAPHIC_DATA] City Tou…" at bounding box center [831, 293] width 206 height 15
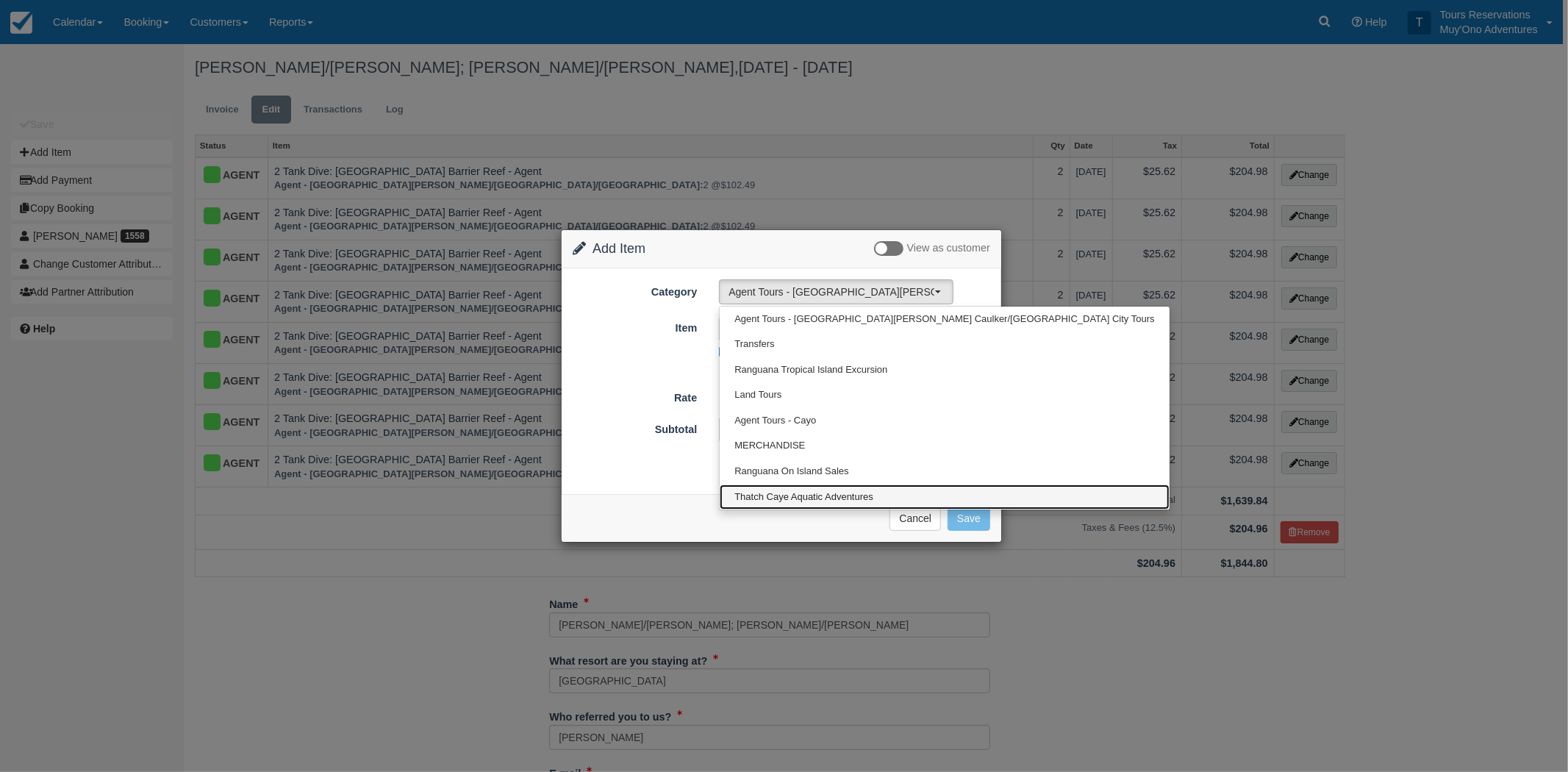
click at [791, 491] on span "Thatch Caye Aquatic Adventures" at bounding box center [803, 497] width 139 height 14
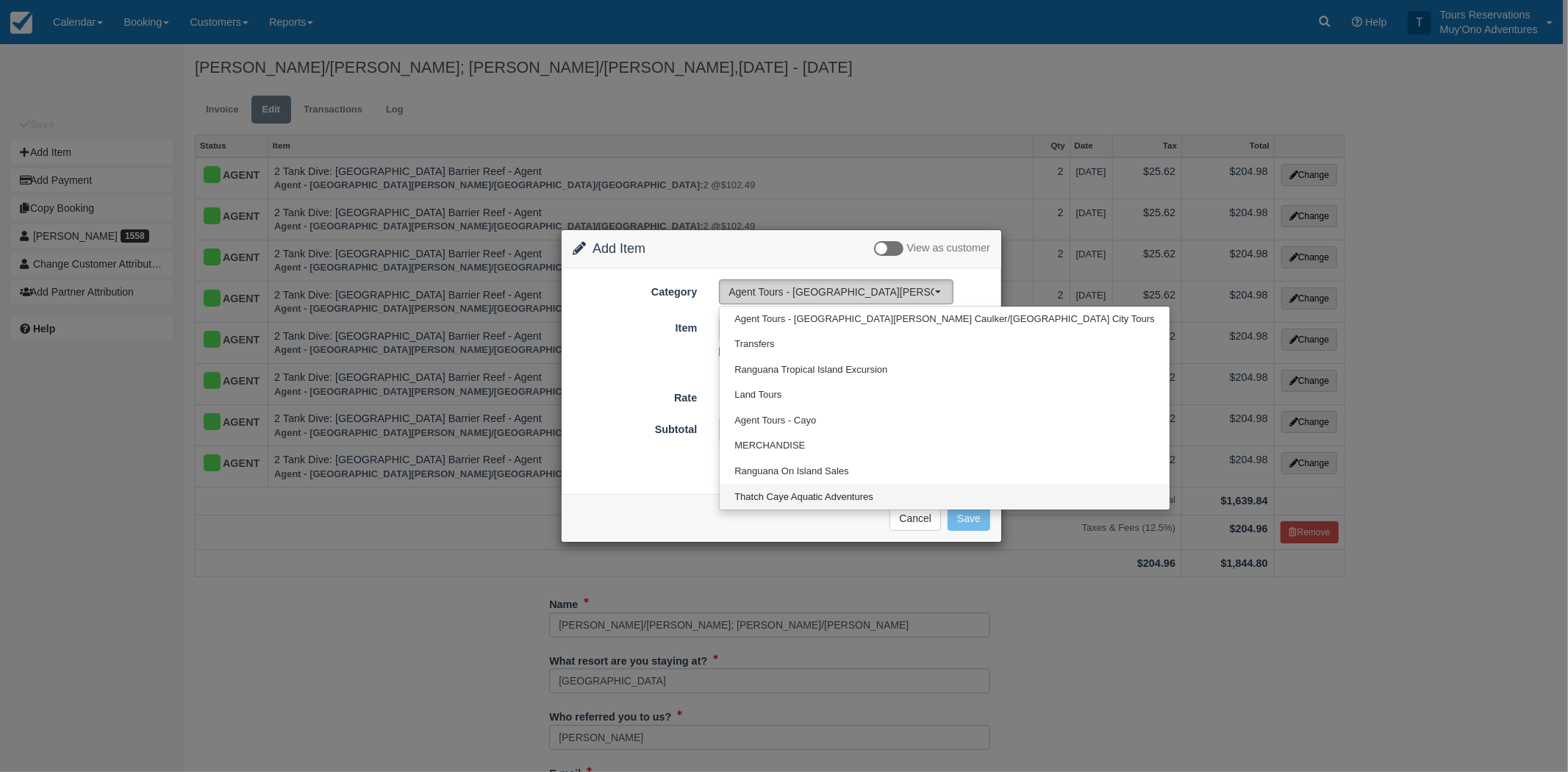
select select "64"
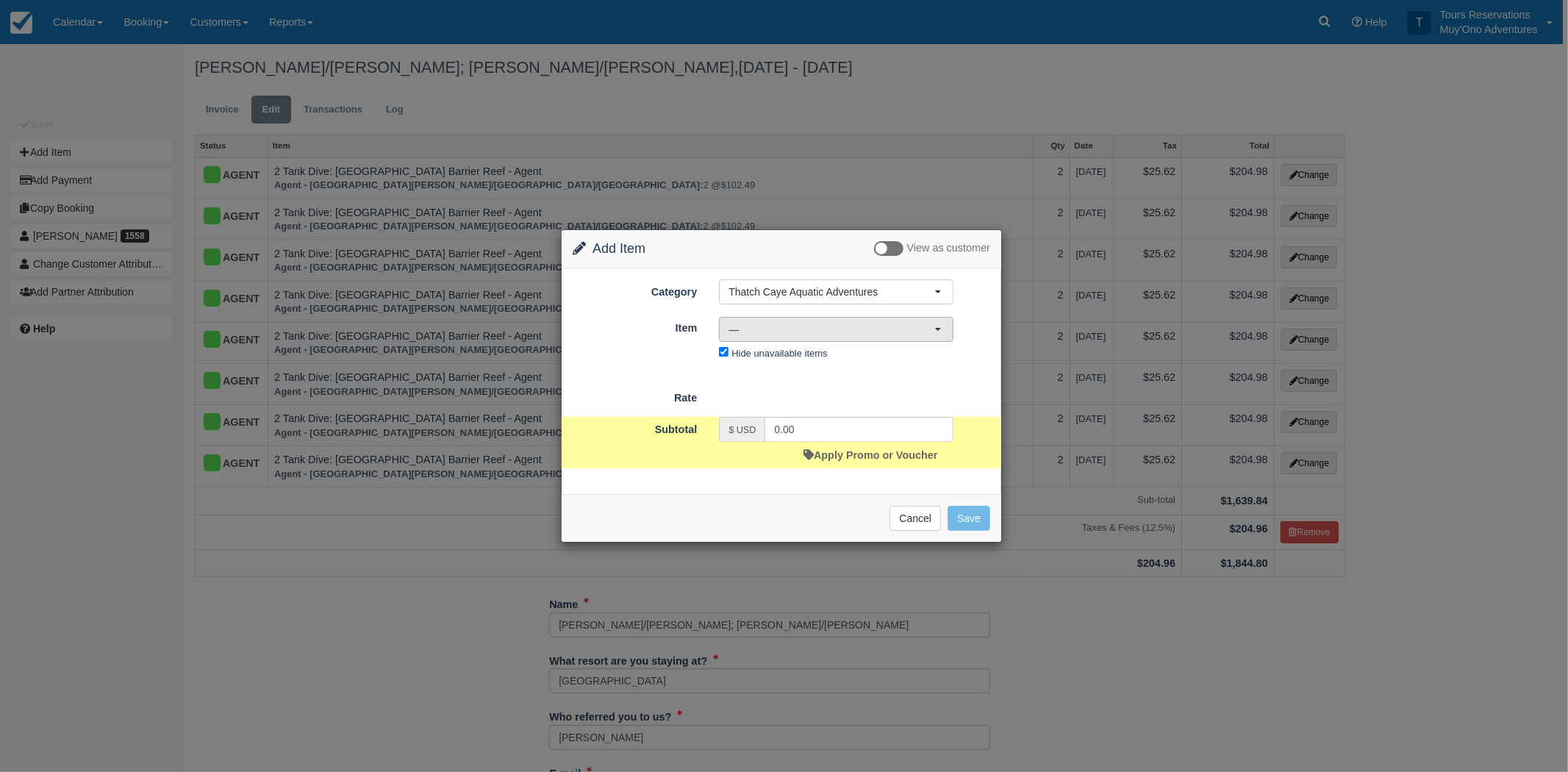
click at [788, 331] on span "—" at bounding box center [831, 329] width 206 height 15
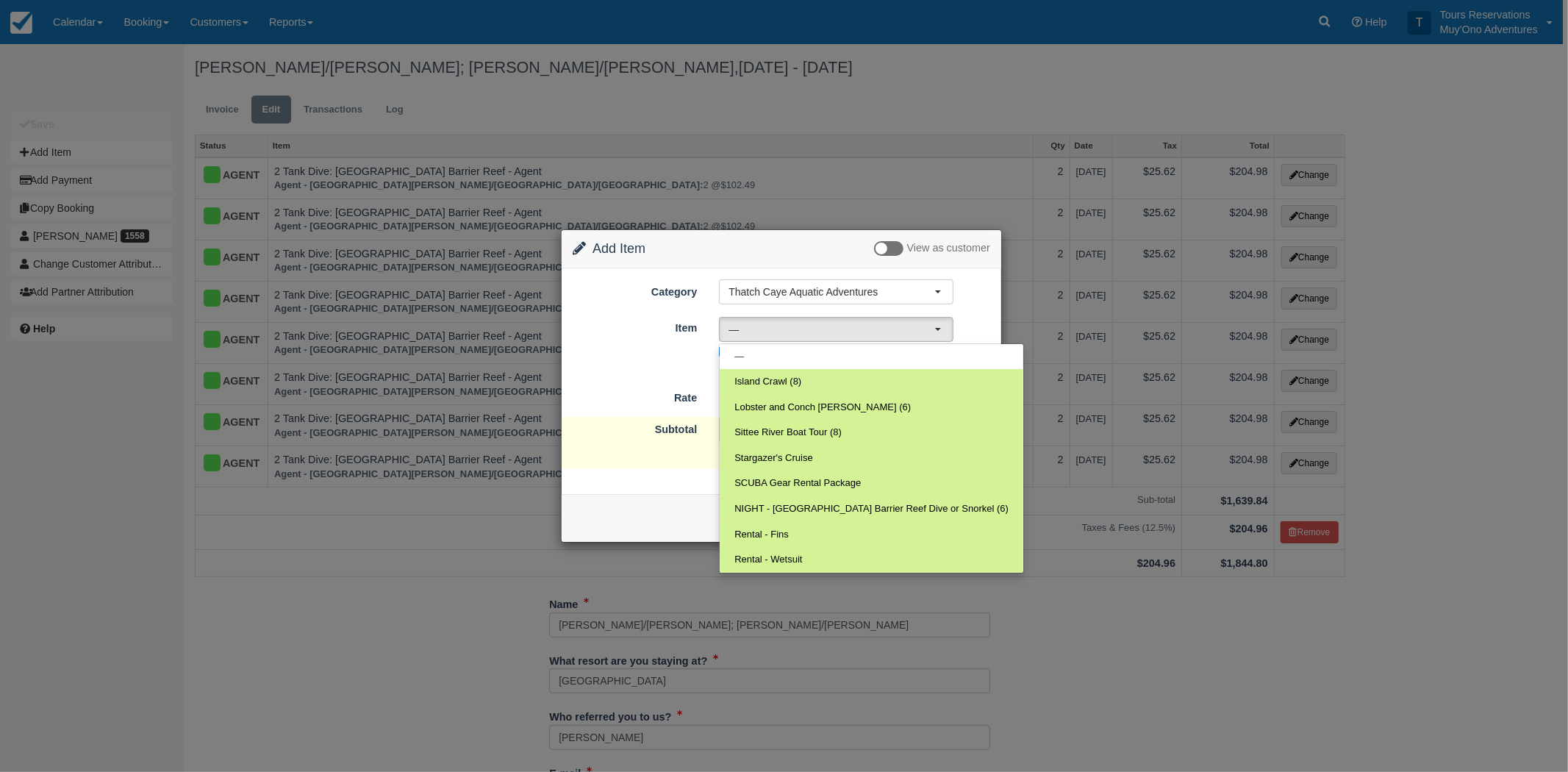
click at [463, 109] on div "Change Item Add Item View as customer Category Thatch Caye Aquatic Adventures A…" at bounding box center [784, 386] width 1568 height 772
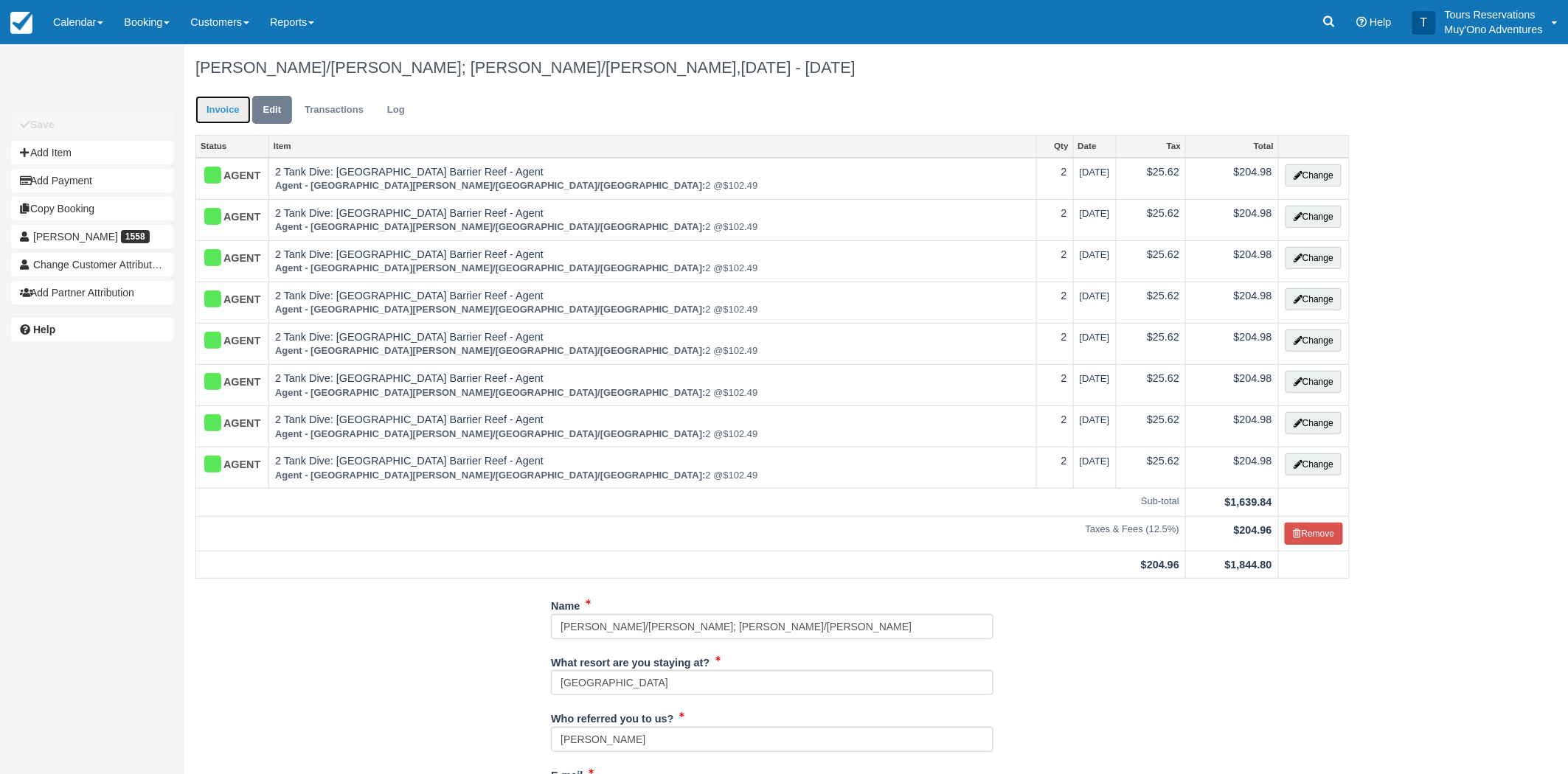
click at [206, 99] on link "Invoice" at bounding box center [222, 110] width 55 height 28
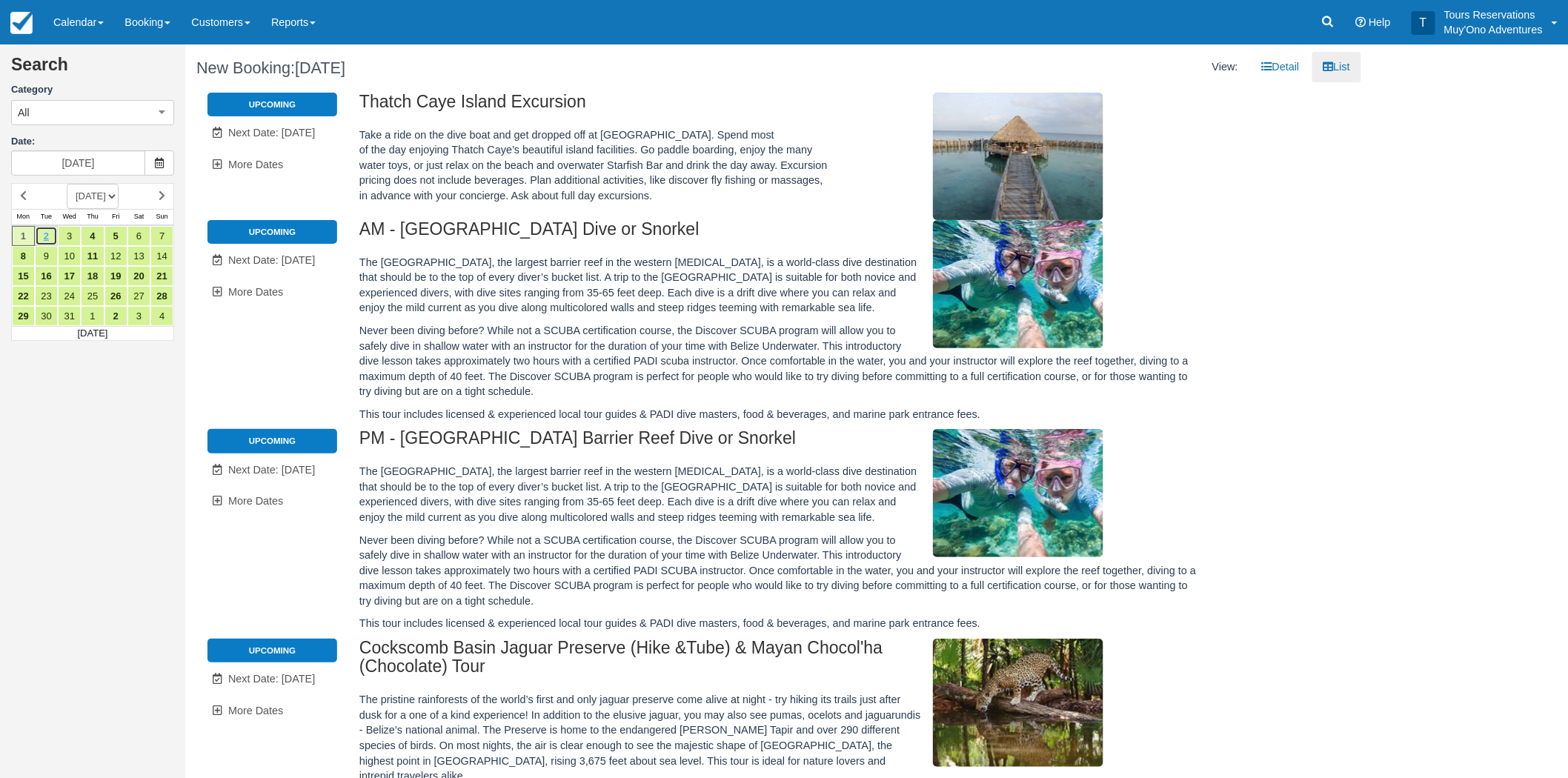
click at [52, 239] on link "2" at bounding box center [47, 236] width 23 height 20
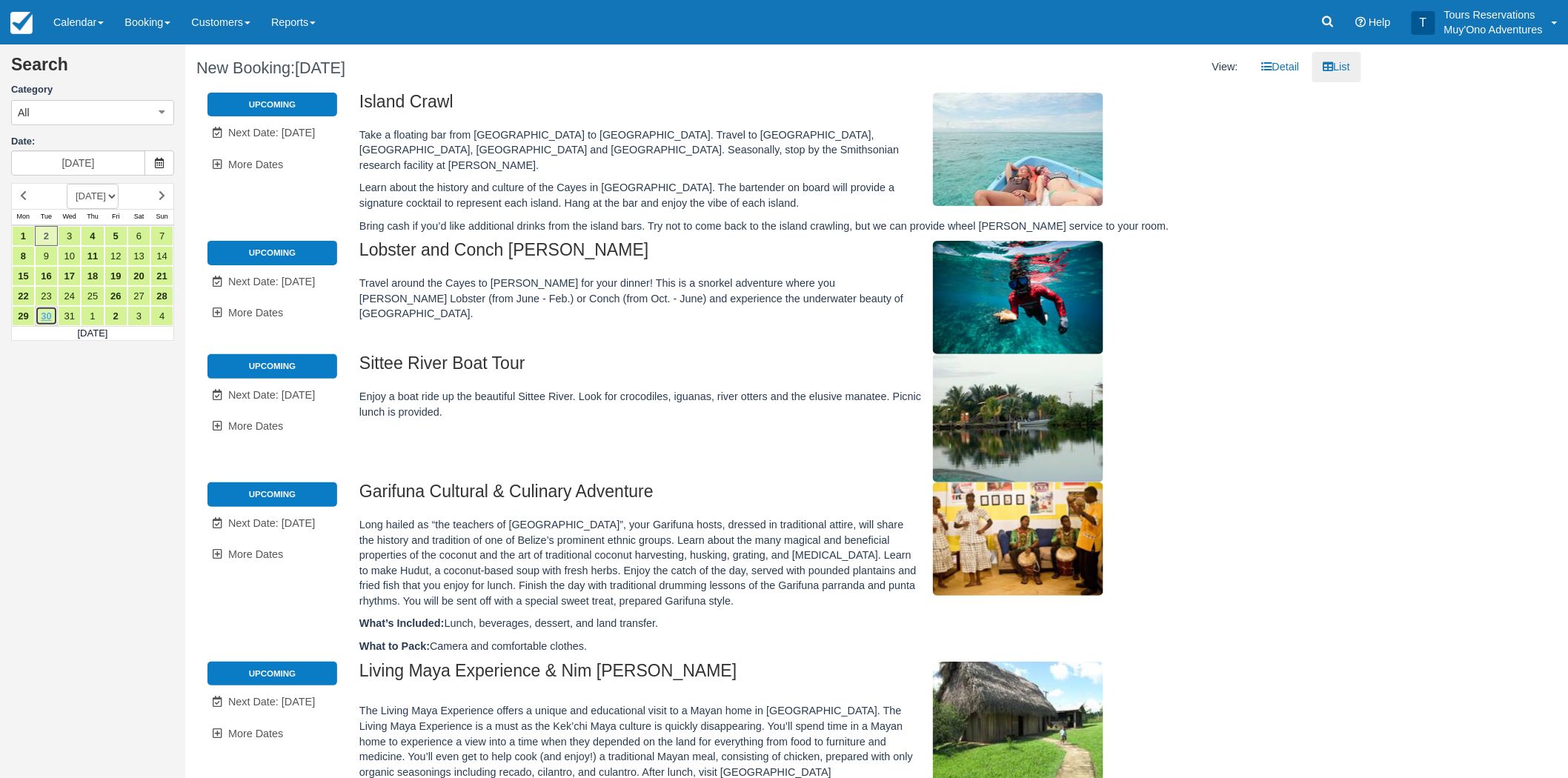
click at [48, 312] on link "30" at bounding box center [47, 316] width 23 height 20
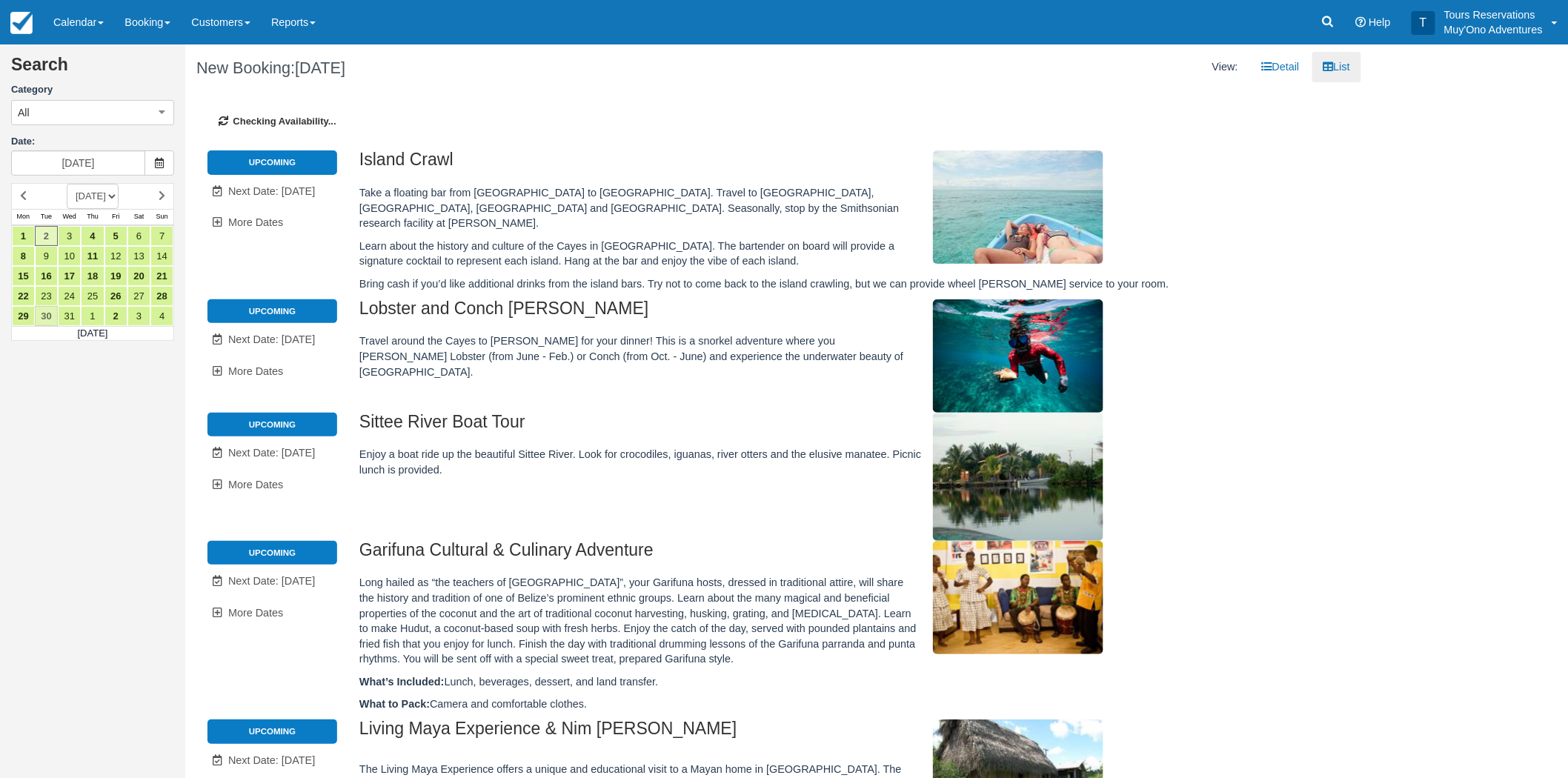
type input "[DATE]"
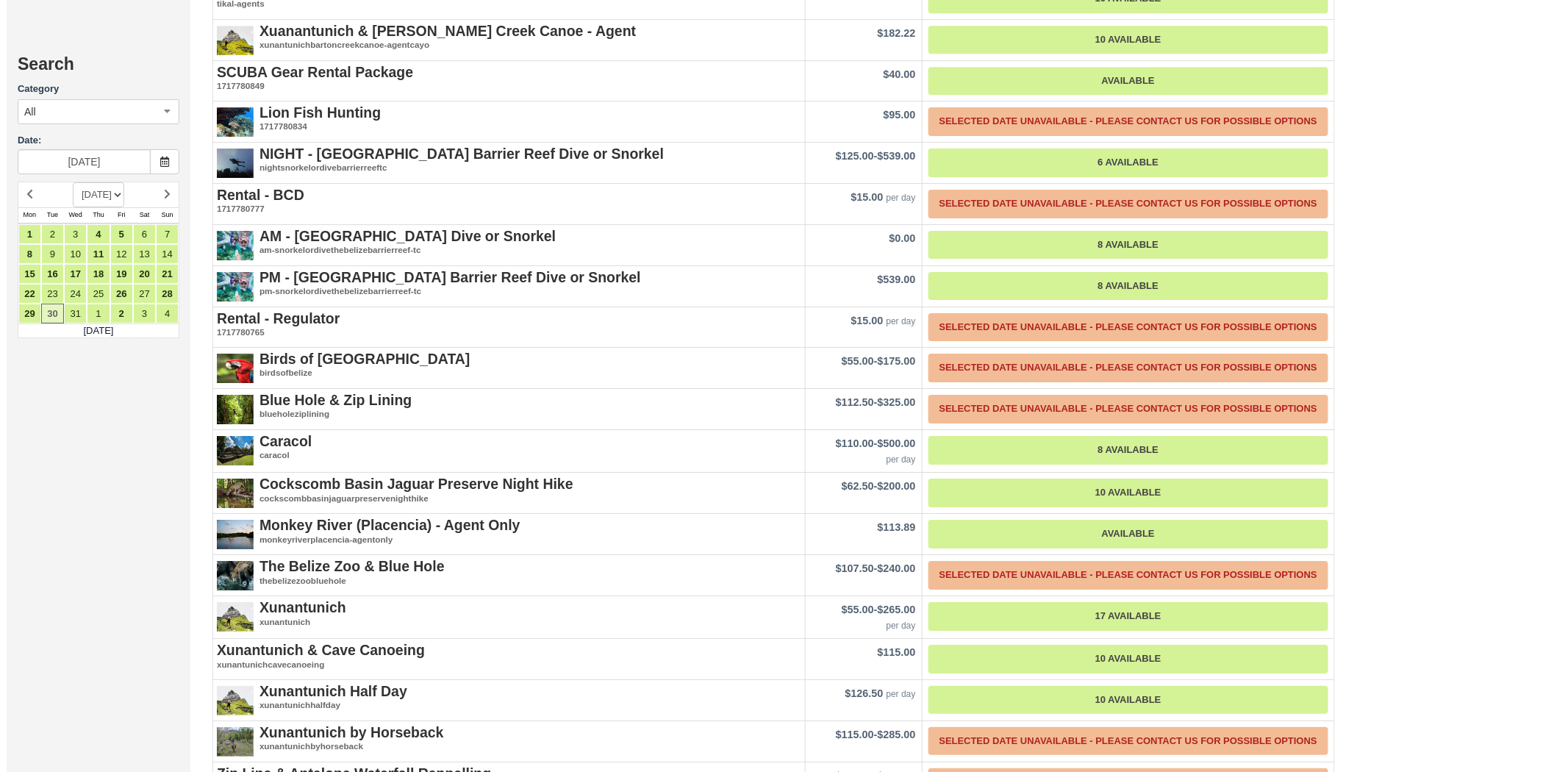
scroll to position [1787, 0]
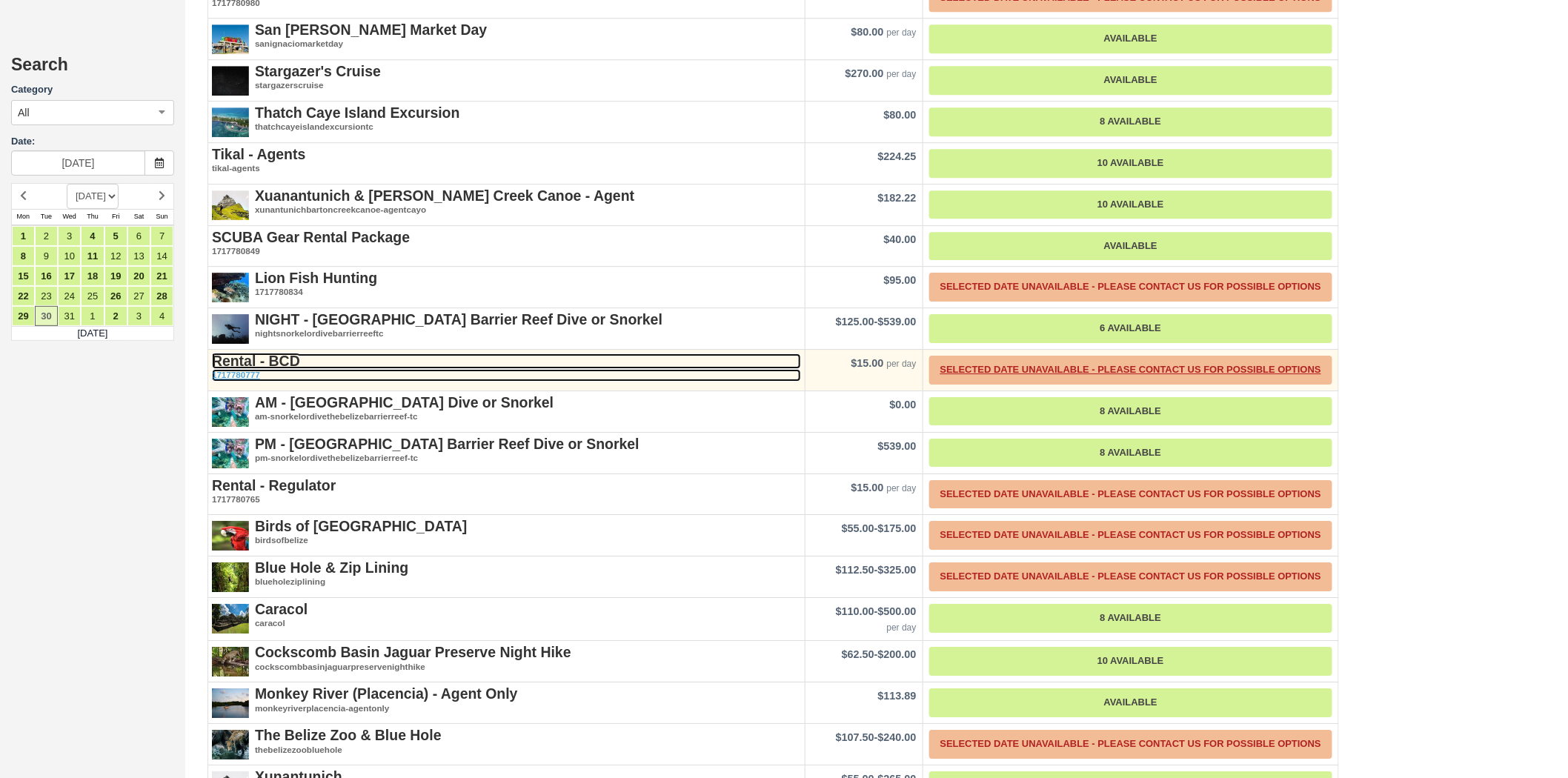
click at [404, 369] on em "1717780777" at bounding box center [506, 375] width 589 height 12
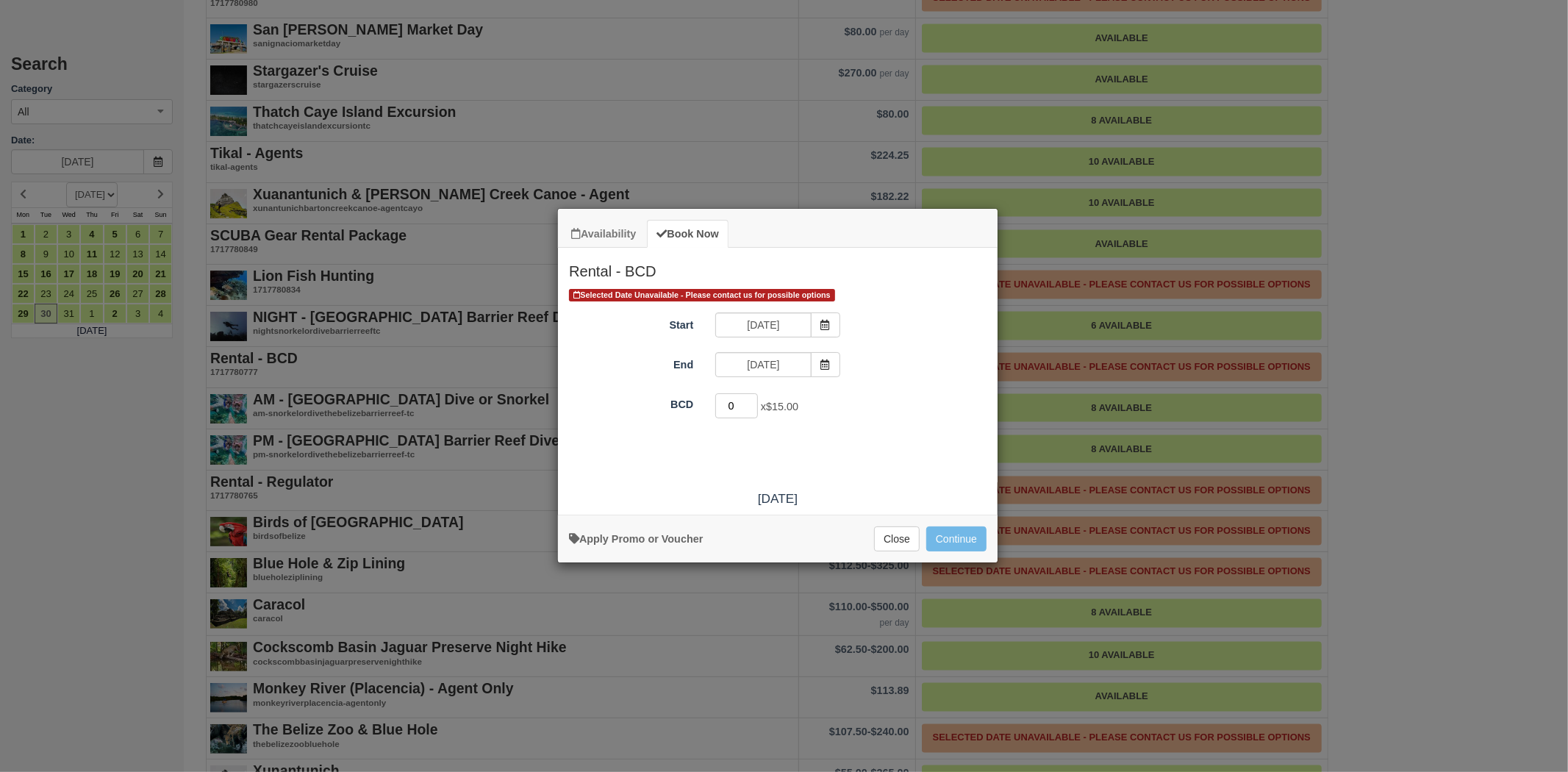
click at [744, 403] on input "0" at bounding box center [736, 406] width 42 height 25
click at [899, 543] on button "Close" at bounding box center [896, 539] width 45 height 25
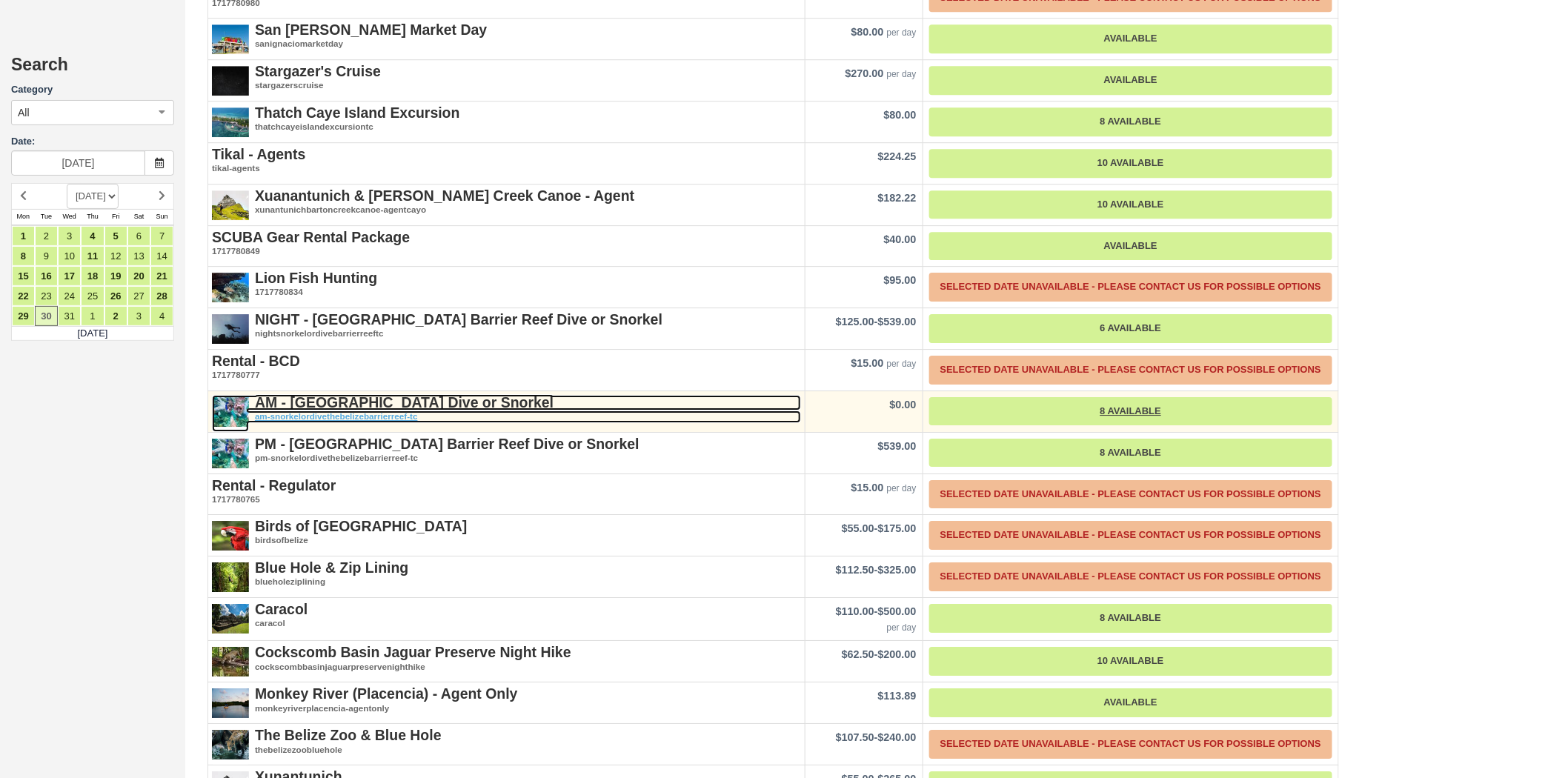
click at [357, 395] on strong "AM - [GEOGRAPHIC_DATA] Dive or Snorkel" at bounding box center [404, 402] width 299 height 16
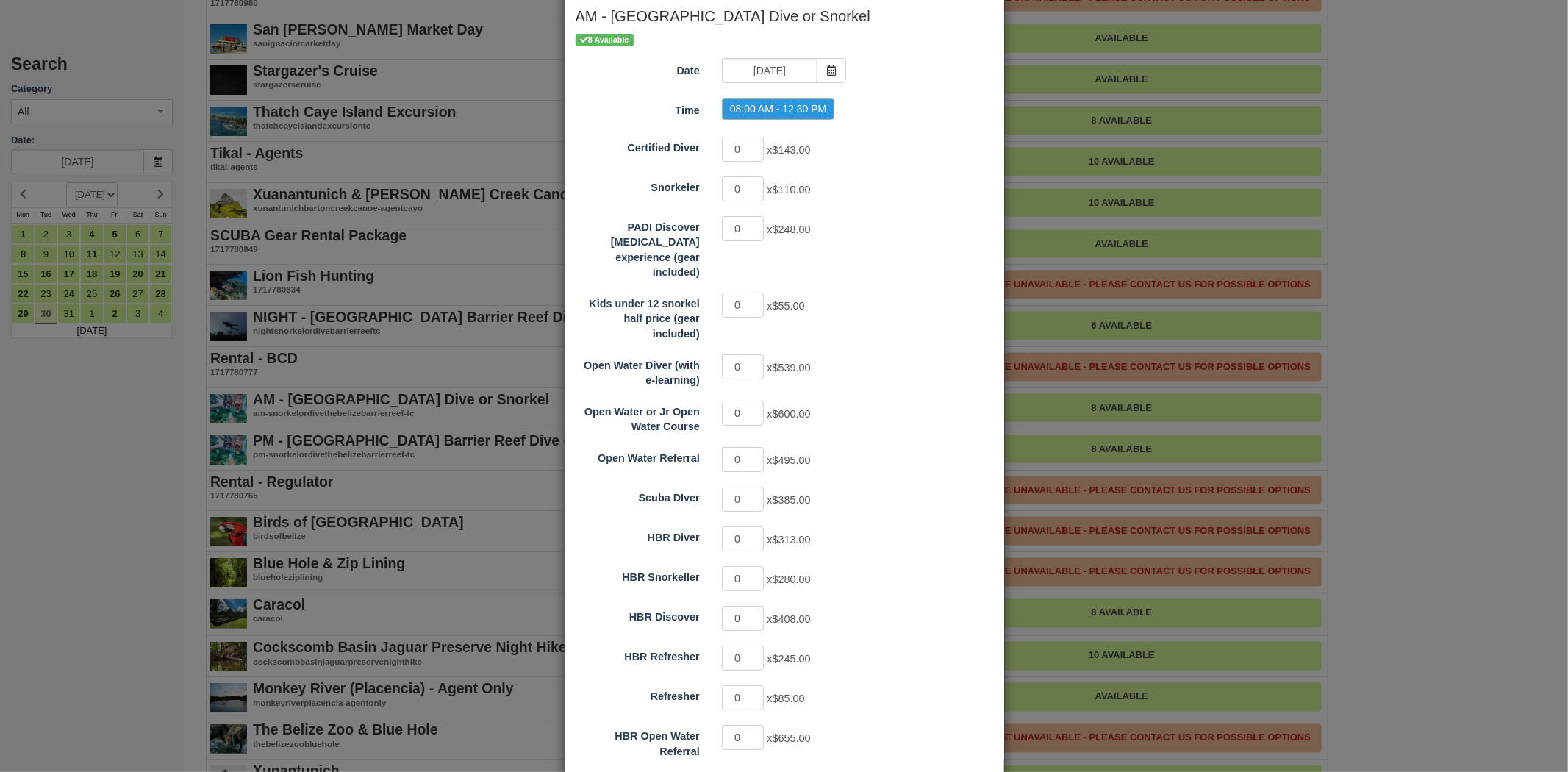
scroll to position [156, 0]
